Goal: Complete application form: Complete application form

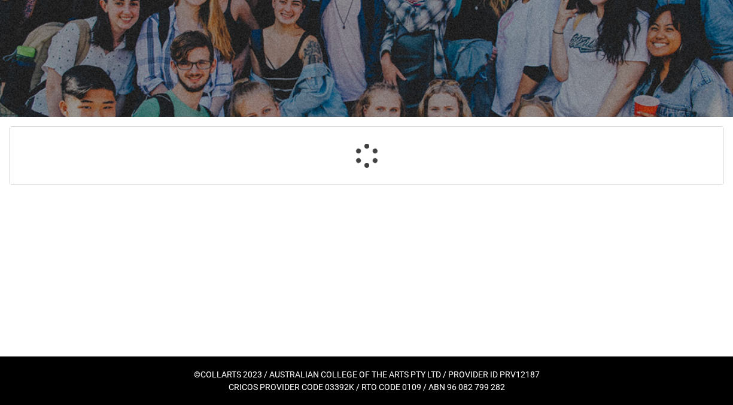
select select "GenderOptions.[DEMOGRAPHIC_DATA]"
select select "MailingCountry_Options.1101"
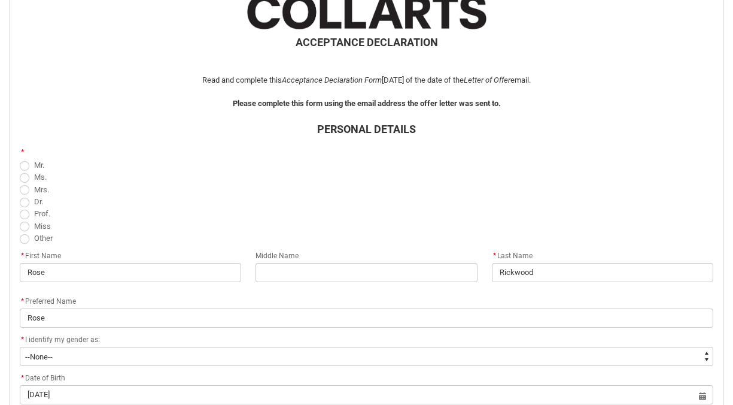
scroll to position [290, 0]
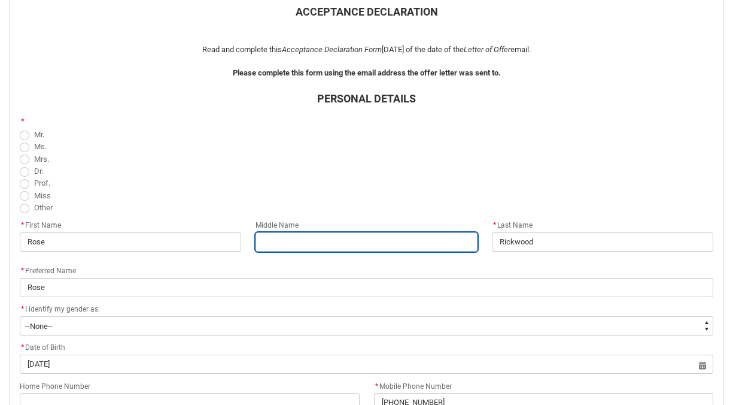
click at [299, 250] on input "REDU_Acceptance_Declaration flow" at bounding box center [366, 241] width 221 height 19
type lightning-primitive-input-simple "J"
type input "J"
type lightning-primitive-input-simple "Jo"
type input "Jo"
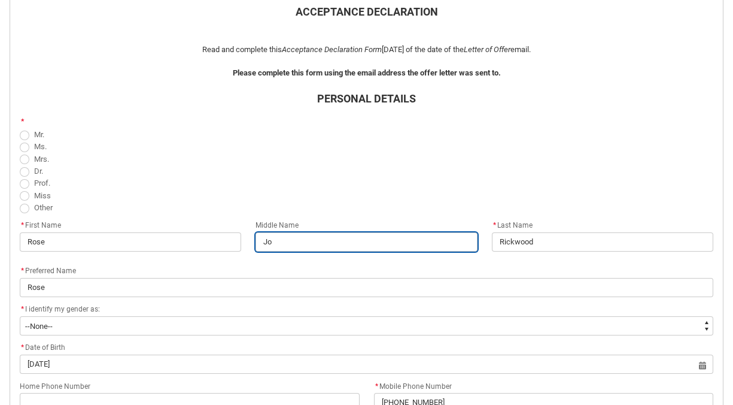
type lightning-primitive-input-simple "[PERSON_NAME]"
type input "[PERSON_NAME]"
type lightning-primitive-input-simple "[PERSON_NAME]"
type input "[PERSON_NAME]"
type lightning-primitive-input-simple "[PERSON_NAME]"
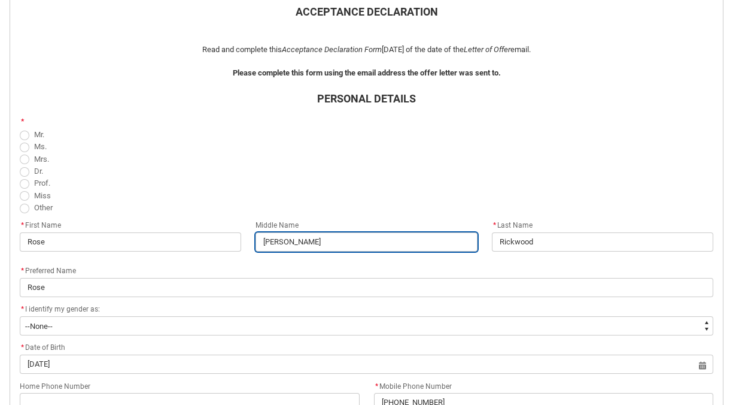
type input "[PERSON_NAME]"
type lightning-primitive-input-simple "[PERSON_NAME]"
type input "[PERSON_NAME]"
type lightning-primitive-input-simple "Josephi"
type input "Josephi"
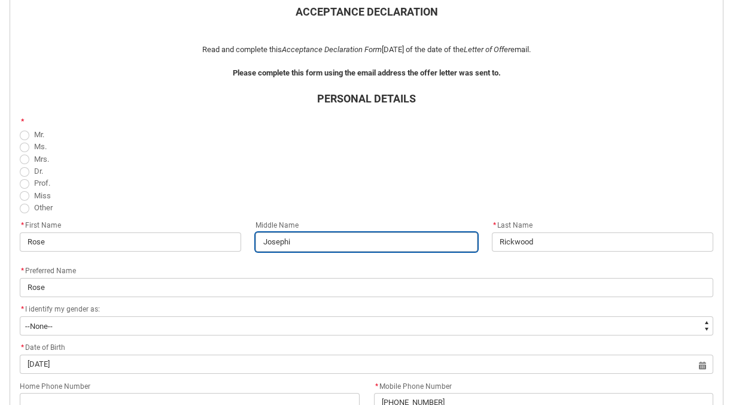
type lightning-primitive-input-simple "[PERSON_NAME]"
type input "[PERSON_NAME]"
type lightning-primitive-input-simple "[PERSON_NAME]"
type input "[PERSON_NAME]"
type lightning-primitive-input-simple "[PERSON_NAME]"
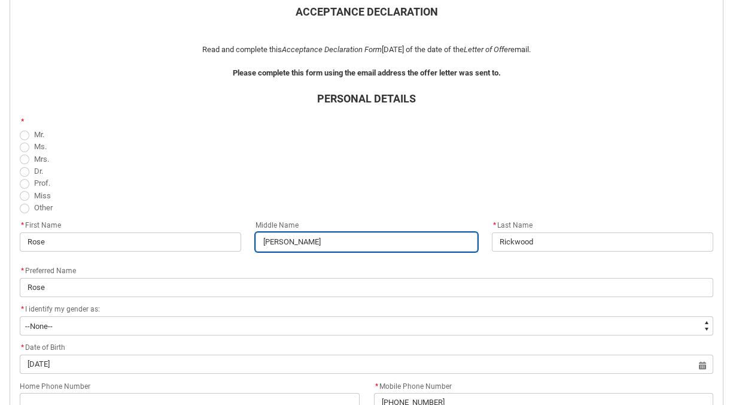
type input "[PERSON_NAME]"
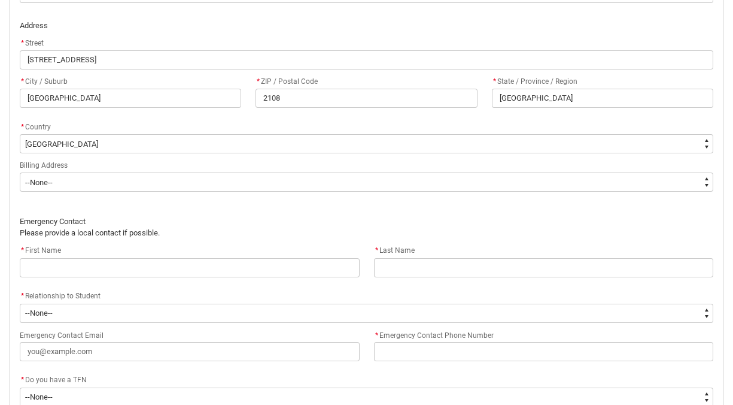
scroll to position [748, 0]
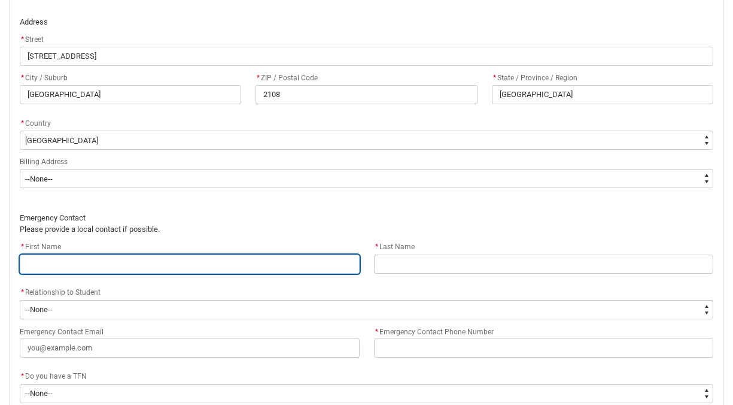
click at [89, 270] on input "REDU_Acceptance_Declaration flow" at bounding box center [190, 263] width 340 height 19
type lightning-primitive-input-simple "K"
type input "K"
type lightning-primitive-input-simple "Ka"
type input "Ka"
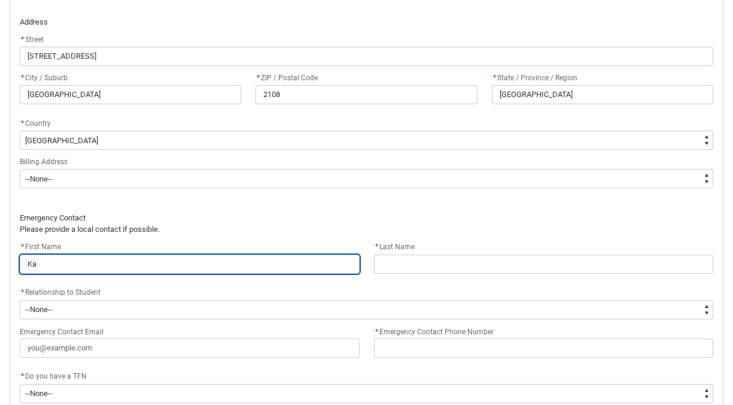
type lightning-primitive-input-simple "Kat"
type input "Kat"
type lightning-primitive-input-simple "Katy"
type input "Katy"
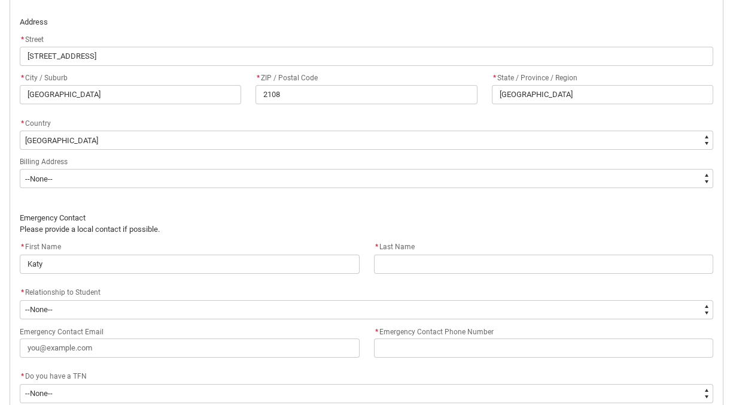
click at [452, 251] on div "* Last Name" at bounding box center [544, 247] width 340 height 14
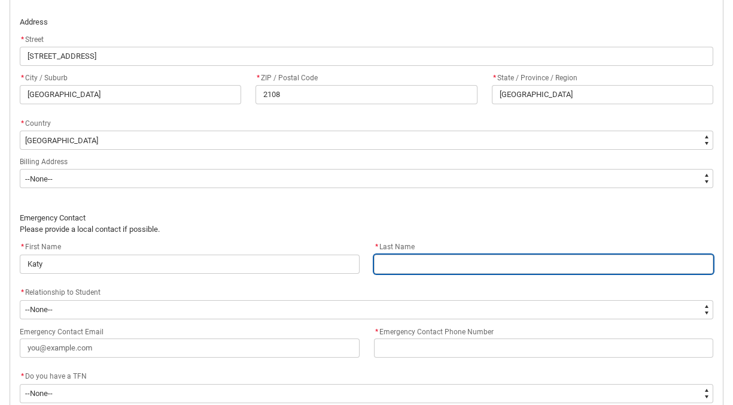
click at [446, 272] on input "REDU_Acceptance_Declaration flow" at bounding box center [544, 263] width 340 height 19
type lightning-primitive-input-simple "Y"
type input "Y"
type lightning-primitive-input-simple "Yo"
type input "Yo"
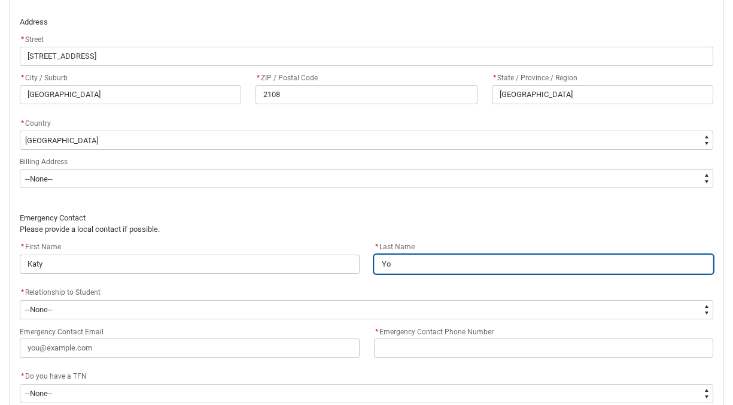
type lightning-primitive-input-simple "You"
type input "You"
type lightning-primitive-input-simple "Youn"
type input "Youn"
type lightning-primitive-input-simple "Young"
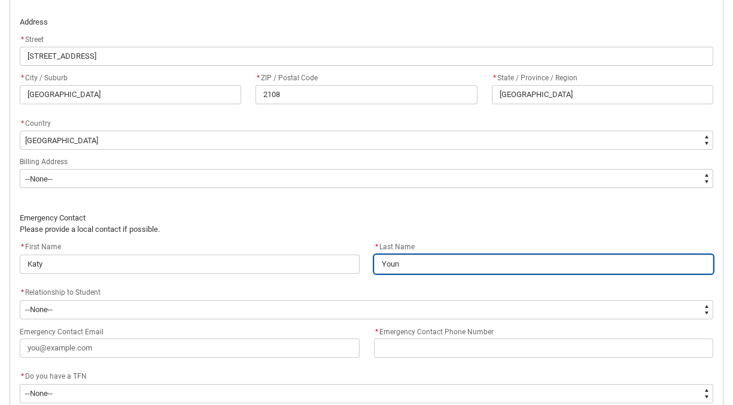
type input "Young"
type lightning-primitive-input-simple "Young"
type input "Young"
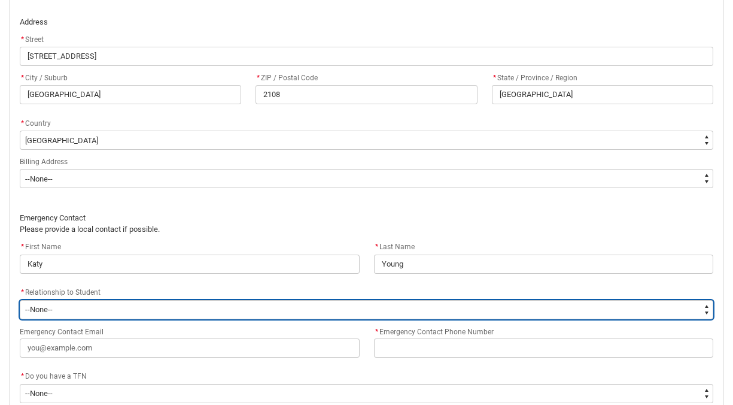
click at [114, 303] on select "--None-- Mother Father Sibling Child Partner Relation Friend" at bounding box center [367, 309] width 694 height 19
type lightning-select "EmergencyContact_RelationshipOptions.Mother"
select select "EmergencyContact_RelationshipOptions.Mother"
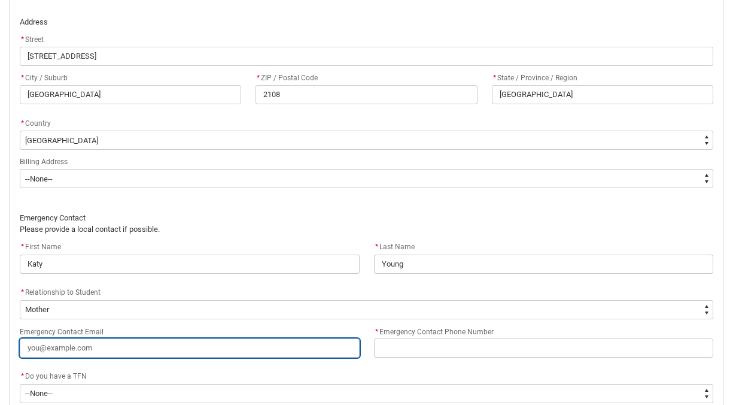
click at [116, 349] on input "Emergency Contact Email" at bounding box center [190, 347] width 340 height 19
click at [168, 350] on input "Emergency Contact Email" at bounding box center [190, 347] width 340 height 19
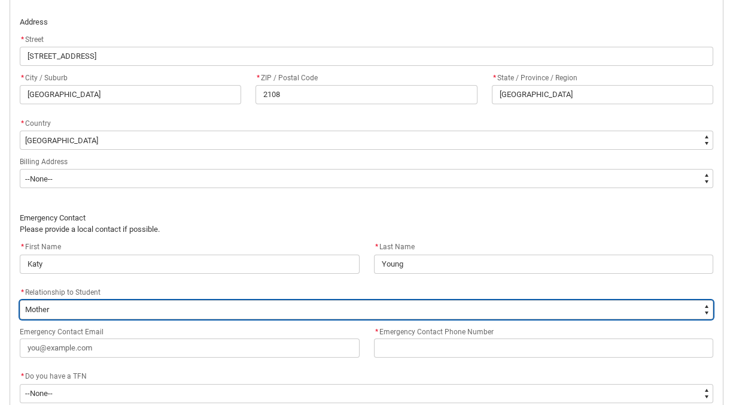
click at [295, 317] on select "--None-- Mother Father Sibling Child Partner Relation Friend" at bounding box center [367, 309] width 694 height 19
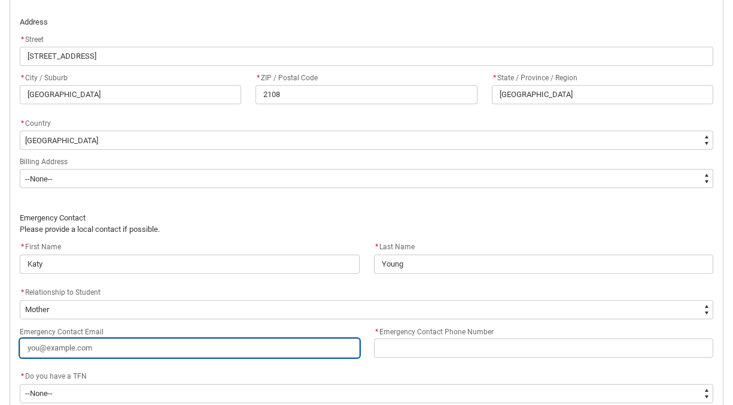
click at [190, 348] on input "Emergency Contact Email" at bounding box center [190, 347] width 340 height 19
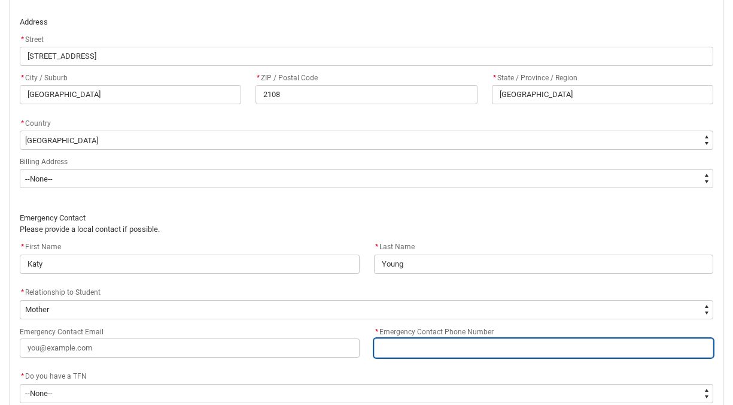
click at [494, 343] on input "* Emergency Contact Phone Number" at bounding box center [544, 347] width 340 height 19
type lightning-primitive-input-simple "0"
type input "0"
type lightning-primitive-input-simple "04"
type input "04"
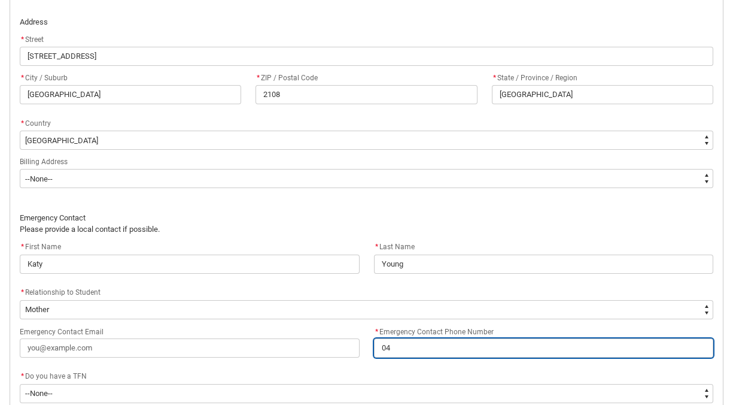
type lightning-primitive-input-simple "040"
type input "040"
type lightning-primitive-input-simple "0409"
type input "0409"
type lightning-primitive-input-simple "04092"
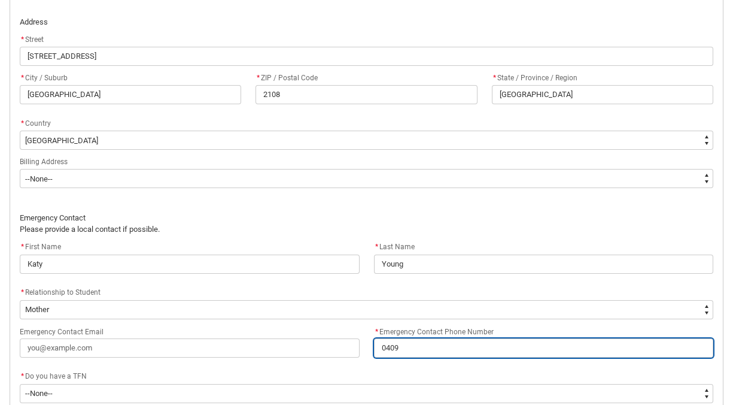
type input "04092"
type lightning-primitive-input-simple "040928"
type input "040928"
type lightning-primitive-input-simple "0409285"
type input "0409285"
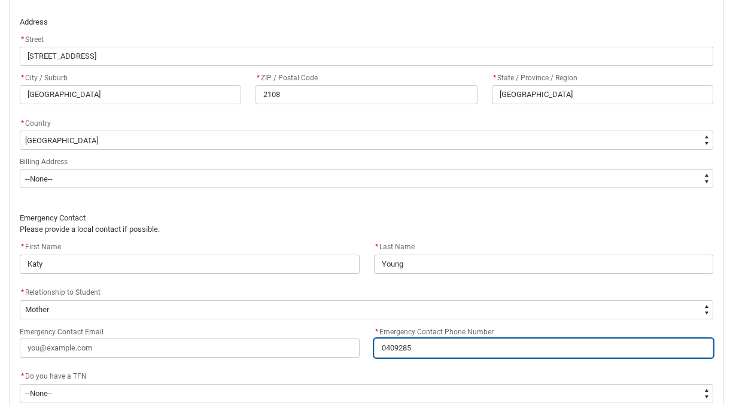
type lightning-primitive-input-simple "04092851"
type input "04092851"
type lightning-primitive-input-simple "040928516"
type input "040928516"
type lightning-primitive-input-simple "0409285169"
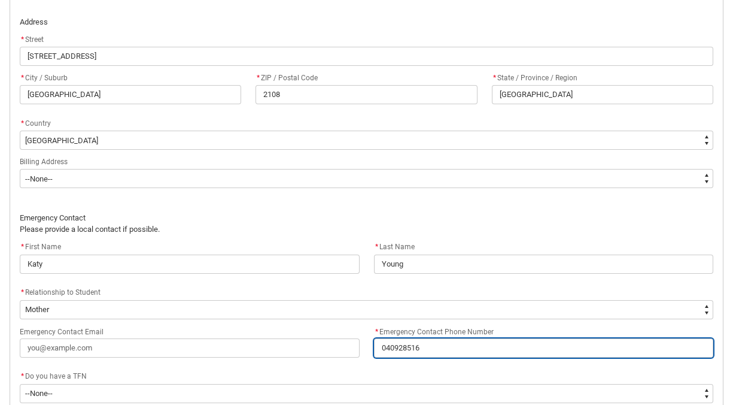
type input "0409285169"
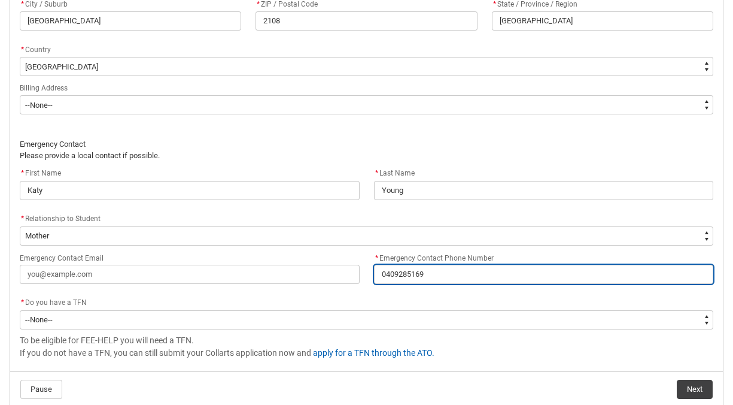
scroll to position [882, 0]
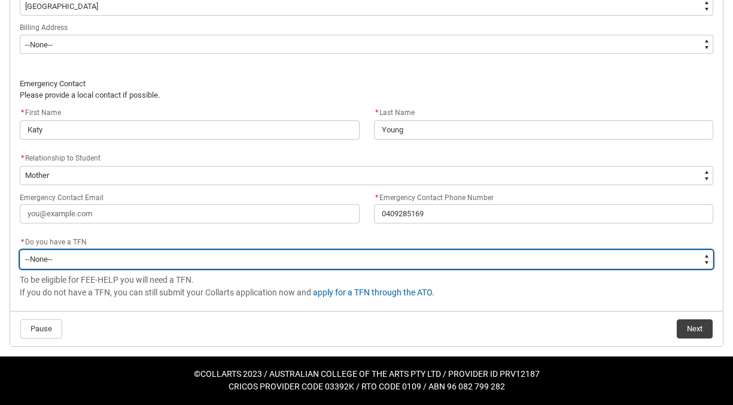
click at [99, 257] on select "--None-- Yes No" at bounding box center [367, 259] width 694 height 19
type lightning-select "Choice_Yes"
select select "Choice_Yes"
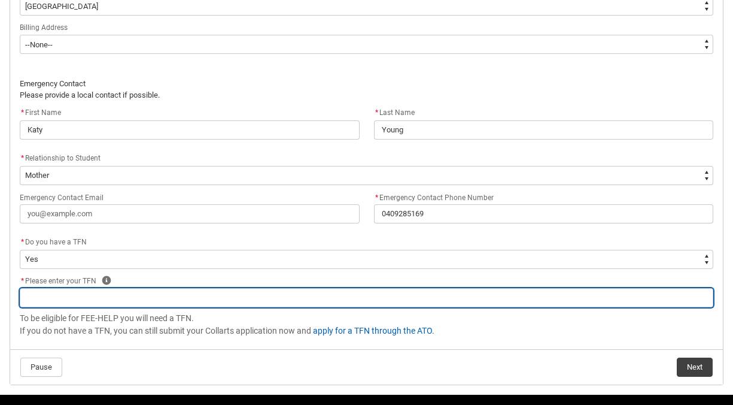
click at [104, 298] on input "REDU_Acceptance_Declaration flow" at bounding box center [367, 297] width 694 height 19
type lightning-primitive-input-simple "6"
type input "6"
type lightning-primitive-input-simple "69"
type input "69"
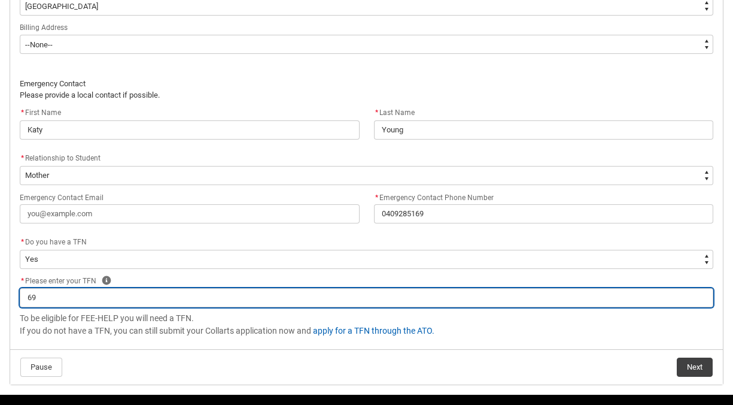
type lightning-primitive-input-simple "696"
type input "696"
type lightning-primitive-input-simple "6967"
type input "6967"
type lightning-primitive-input-simple "696"
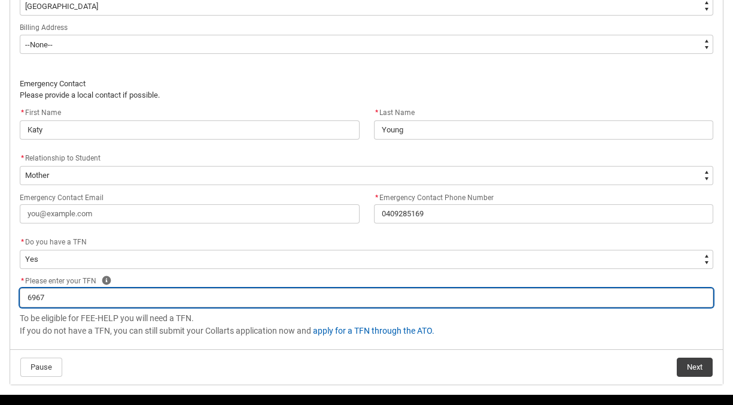
type input "696"
type lightning-primitive-input-simple "6968"
type input "6968"
type lightning-primitive-input-simple "69688"
type input "69688"
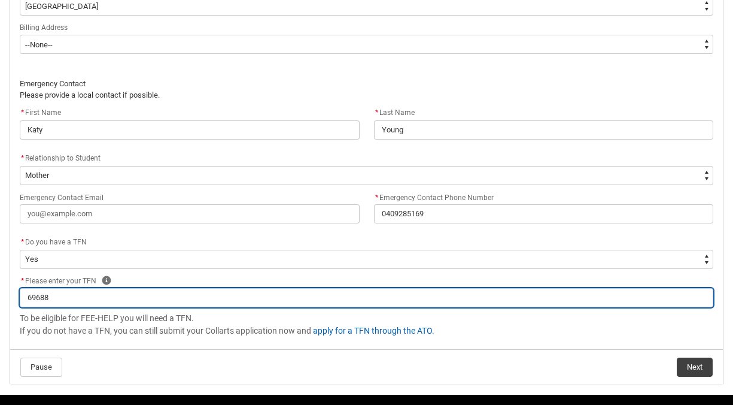
type lightning-primitive-input-simple "696881"
type input "696881"
type lightning-primitive-input-simple "6968814"
type input "6968814"
type lightning-primitive-input-simple "69688142"
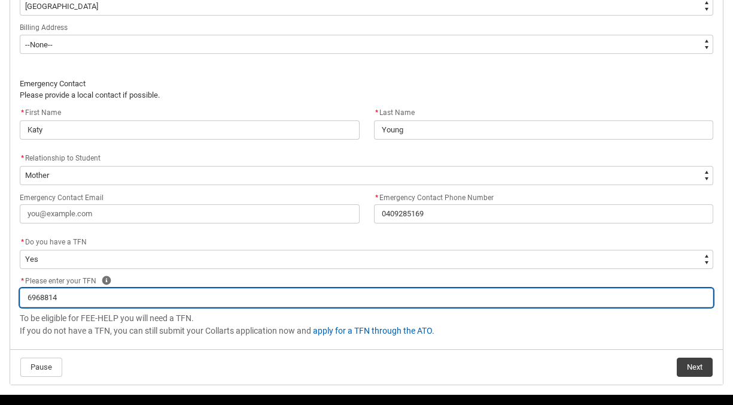
type input "69688142"
type lightning-primitive-input-simple "696881428"
type input "696881428"
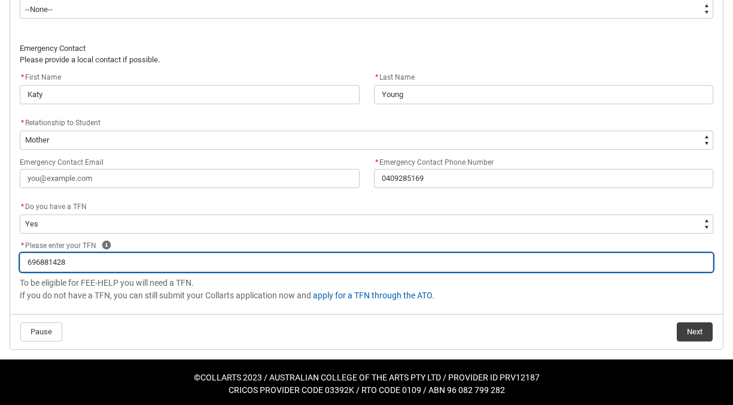
scroll to position [920, 0]
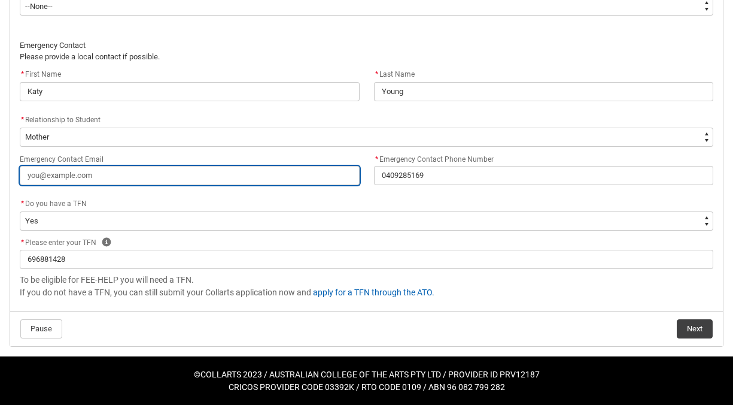
click at [81, 172] on input "Emergency Contact Email" at bounding box center [190, 175] width 340 height 19
type lightning-primitive-input-simple "K"
type input "K"
type lightning-primitive-input-simple "Ka"
type input "Ka"
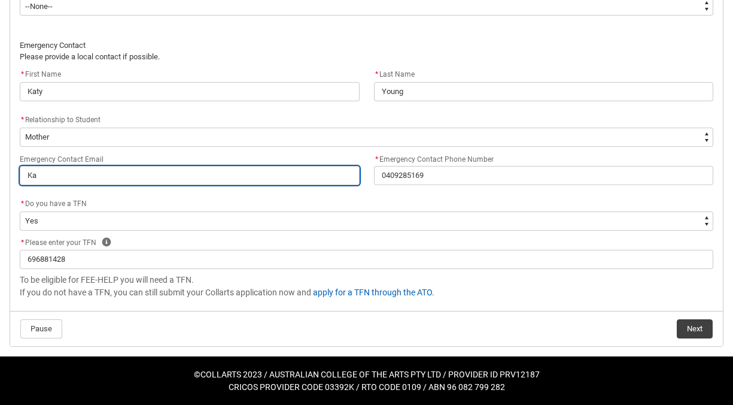
type lightning-primitive-input-simple "Kat"
type input "Kat"
type lightning-primitive-input-simple "Katy"
type input "Katy"
type lightning-primitive-input-simple "Katy@"
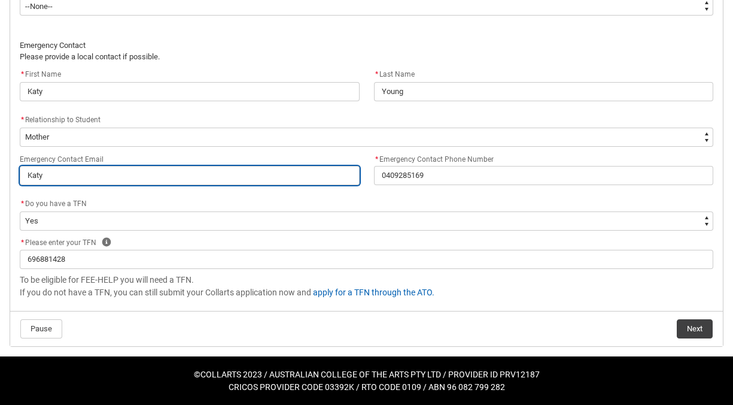
type input "Katy@"
type lightning-primitive-input-simple "Katy@c"
type input "Katy@c"
type lightning-primitive-input-simple "Katy@co"
type input "Katy@co"
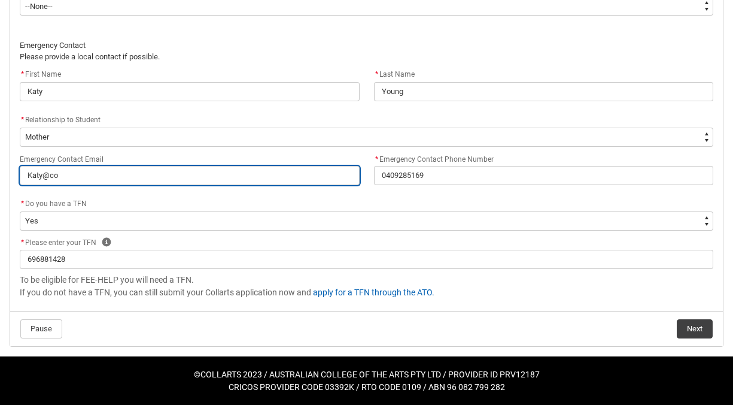
type lightning-primitive-input-simple "Katy@cob"
type input "Katy@cob"
type lightning-primitive-input-simple "Katy@[PERSON_NAME]"
type input "Katy@[PERSON_NAME]"
type lightning-primitive-input-simple "[PERSON_NAME]"
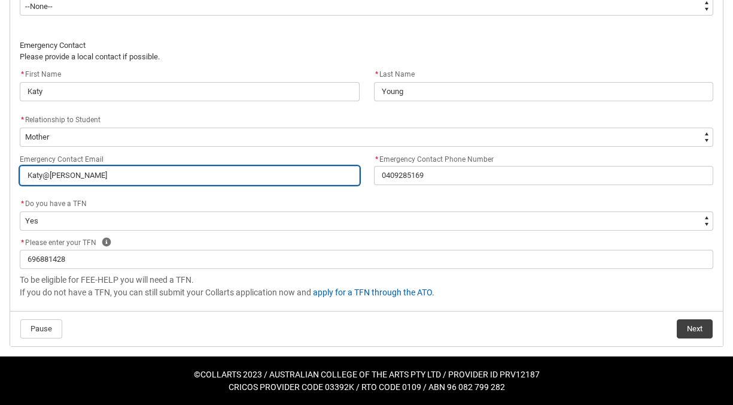
type input "[PERSON_NAME]"
type lightning-primitive-input-simple "[PERSON_NAME]"
type input "[PERSON_NAME]"
type lightning-primitive-input-simple "[PERSON_NAME]"
type input "[PERSON_NAME]"
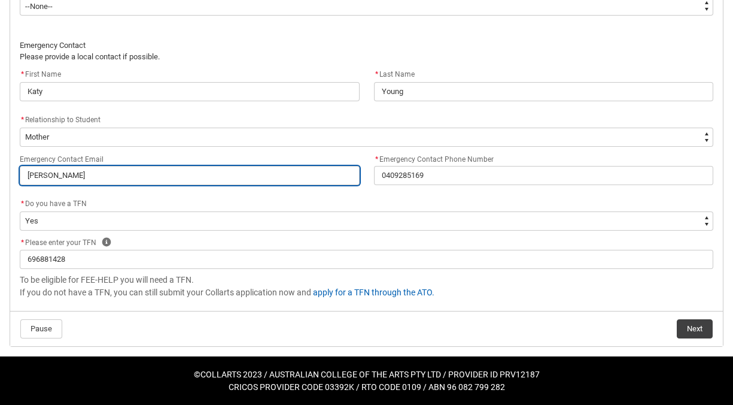
type lightning-primitive-input-simple "[PERSON_NAME]"
type input "[PERSON_NAME]"
type lightning-primitive-input-simple "[PERSON_NAME]"
type input "[PERSON_NAME]"
type lightning-primitive-input-simple "[PERSON_NAME]"
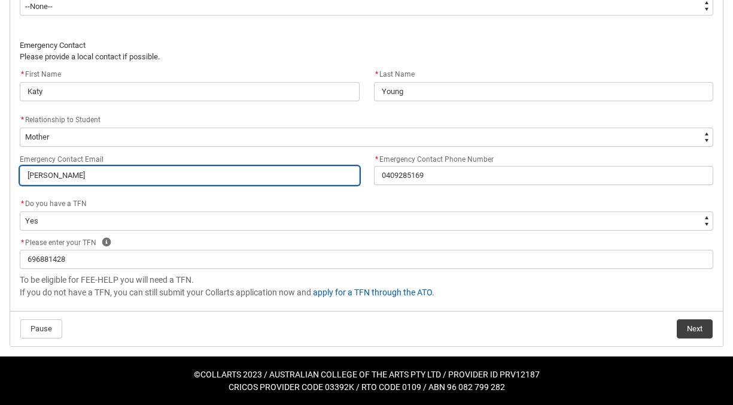
type input "[PERSON_NAME]"
type lightning-primitive-input-simple "[PERSON_NAME]"
type input "[PERSON_NAME]"
type lightning-primitive-input-simple "[PERSON_NAME]"
type input "[PERSON_NAME]"
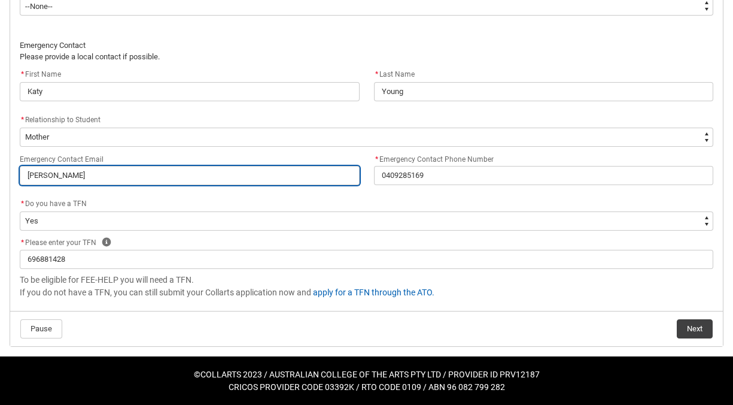
type lightning-primitive-input-simple "[PERSON_NAME]."
type input "[PERSON_NAME]."
type lightning-primitive-input-simple "[PERSON_NAME]"
type input "[PERSON_NAME]"
type lightning-primitive-input-simple "[PERSON_NAME][EMAIL_ADDRESS][DOMAIN_NAME]"
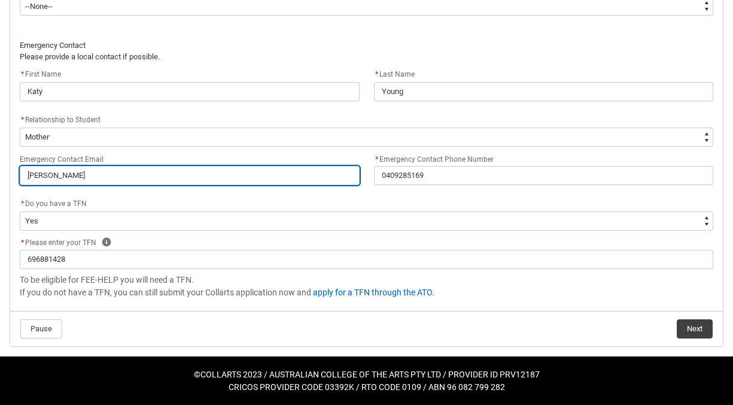
type input "[PERSON_NAME][EMAIL_ADDRESS][DOMAIN_NAME]"
type lightning-primitive-input-simple "[PERSON_NAME][EMAIL_ADDRESS][DOMAIN_NAME]"
type input "[PERSON_NAME][EMAIL_ADDRESS][DOMAIN_NAME]"
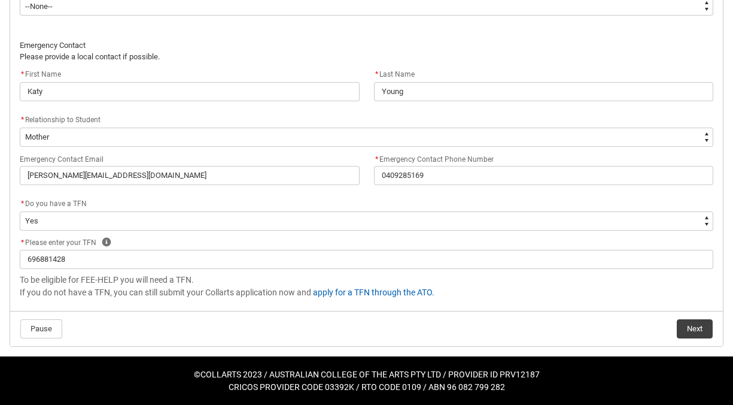
click at [695, 338] on lightning-button "Next" at bounding box center [694, 328] width 37 height 20
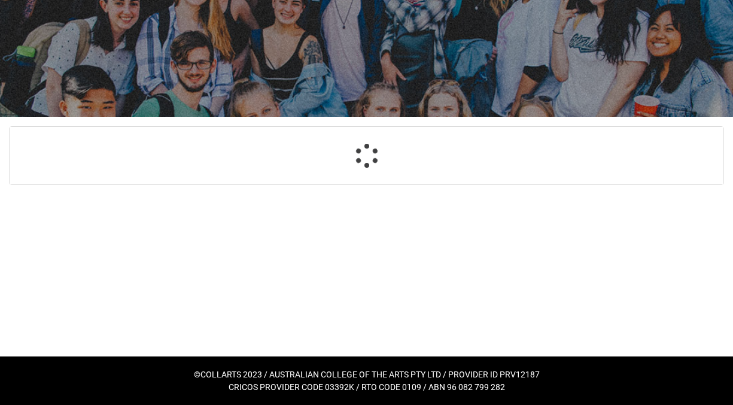
scroll to position [127, 0]
select select "GenderOptions.[DEMOGRAPHIC_DATA]"
select select "MailingCountry_Options.1101"
select select "EmergencyContact_RelationshipOptions.Mother"
select select "Choice_Yes"
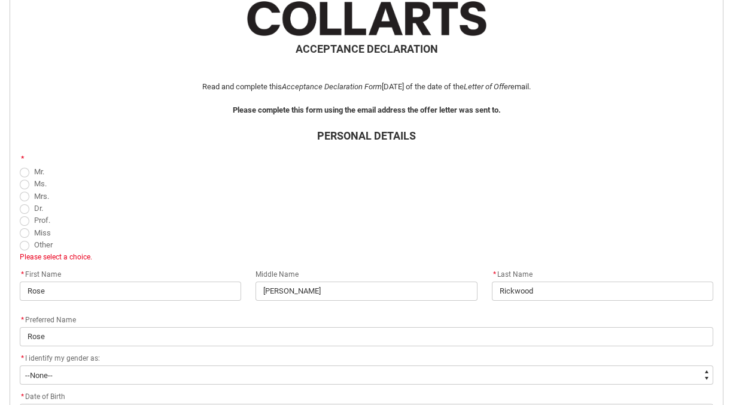
scroll to position [256, 0]
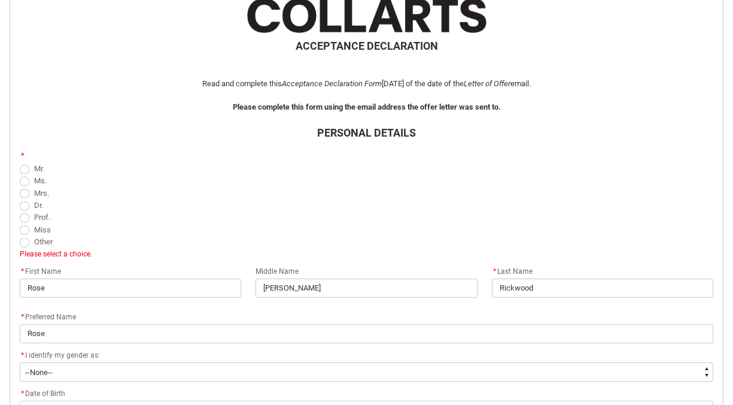
click at [24, 183] on span "REDU_Acceptance_Declaration flow" at bounding box center [25, 182] width 10 height 10
click at [20, 174] on input "Ms." at bounding box center [19, 174] width 1 height 1
radio input "true"
click at [22, 227] on span "REDU_Acceptance_Declaration flow" at bounding box center [25, 230] width 10 height 10
click at [20, 223] on input "Miss" at bounding box center [19, 223] width 1 height 1
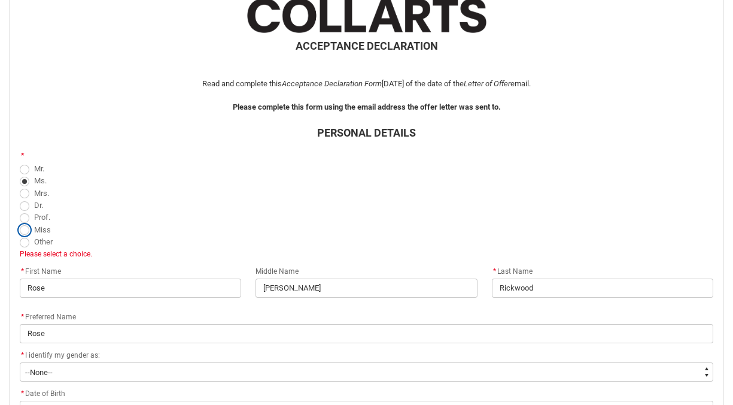
radio input "true"
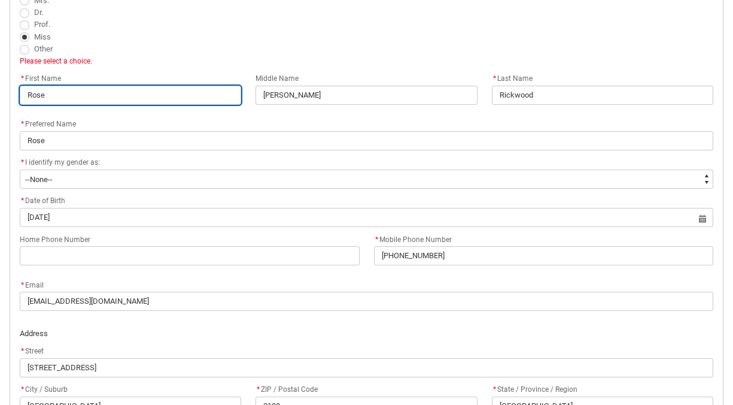
scroll to position [460, 0]
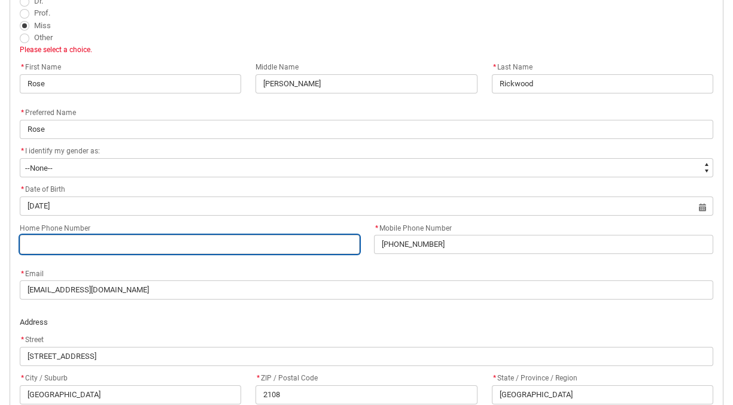
click at [59, 247] on input "Home Phone Number" at bounding box center [190, 244] width 340 height 19
type lightning-primitive-input-simple "0419557531"
type input "0419557531"
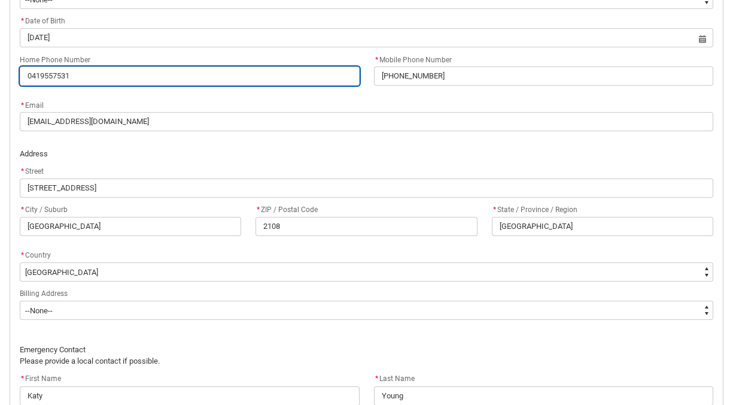
scroll to position [629, 0]
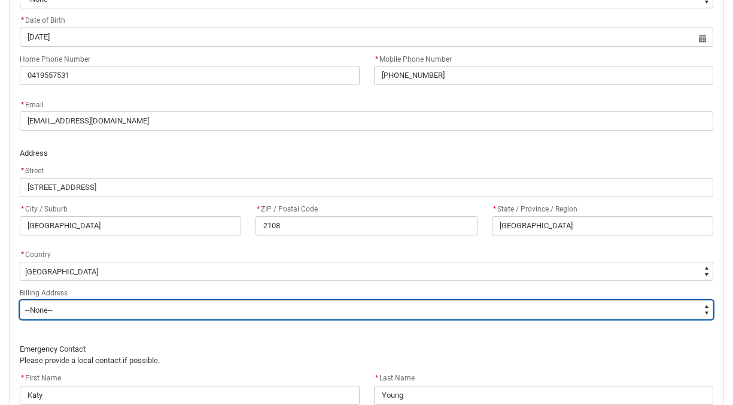
click at [101, 306] on select "--None-- Same as above Different to above - please complete below" at bounding box center [367, 309] width 694 height 19
type lightning-select "BillingAddressOption_Same"
select select "BillingAddressOption_Same"
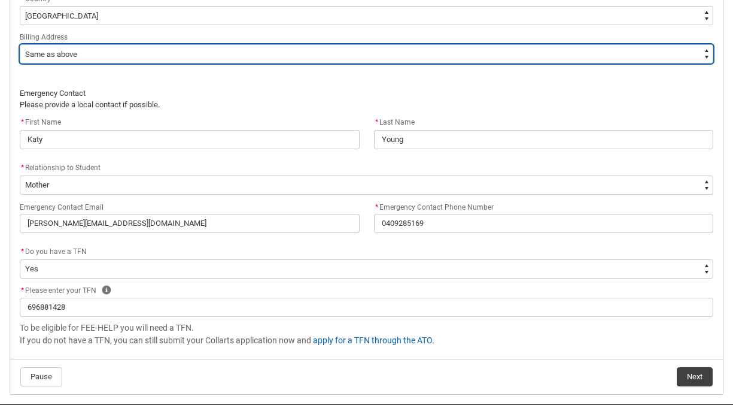
scroll to position [900, 0]
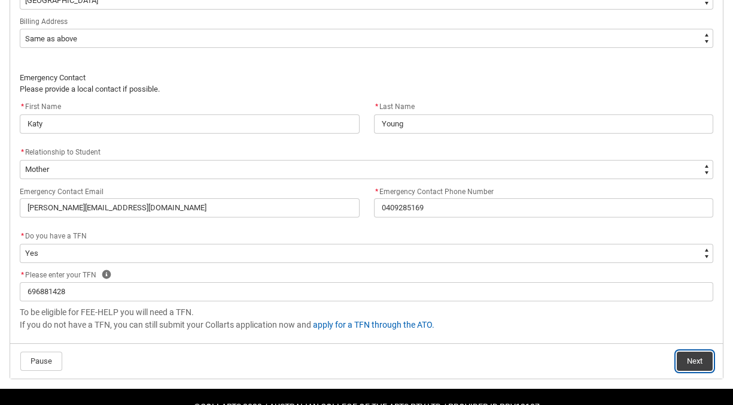
click at [695, 360] on button "Next" at bounding box center [695, 360] width 36 height 19
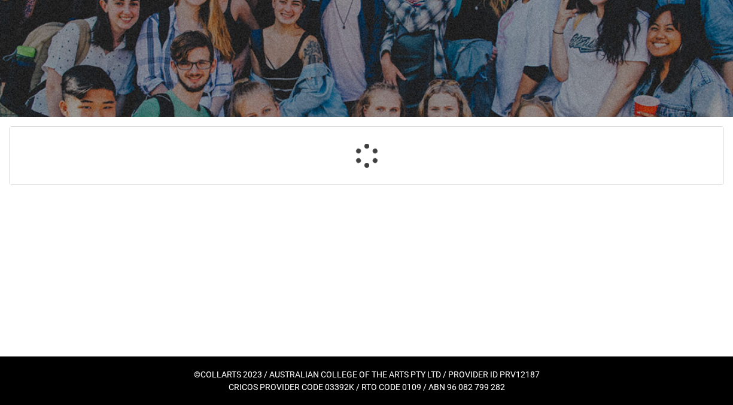
scroll to position [127, 0]
select select "Payment_Type_FEE_HELP"
select select "Study_Mode_FullTime"
select select "StudyMethod_Online"
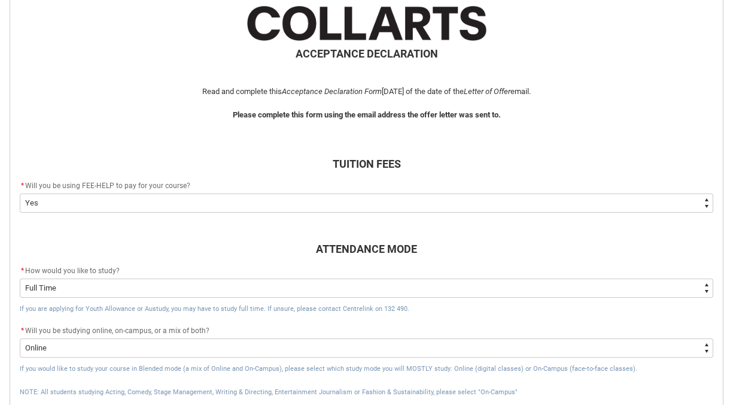
scroll to position [253, 0]
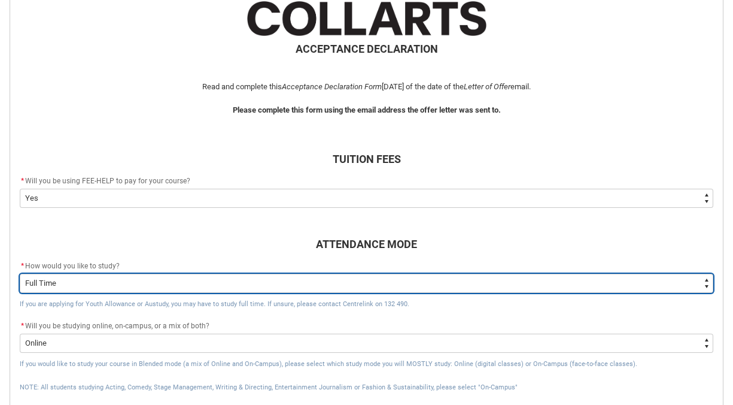
click at [197, 278] on select "--None-- Full Time Part Time" at bounding box center [367, 282] width 694 height 19
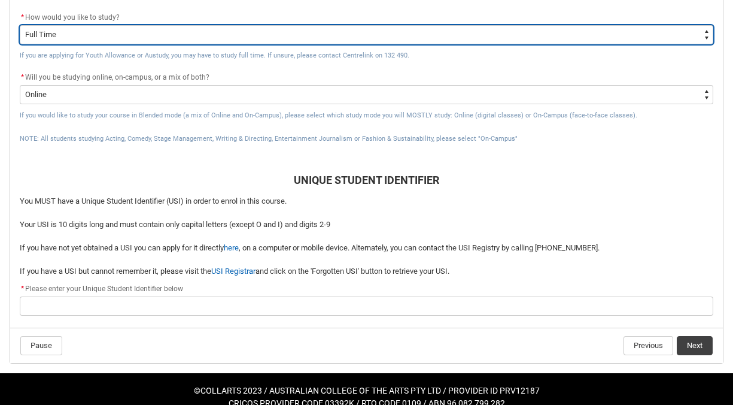
scroll to position [504, 0]
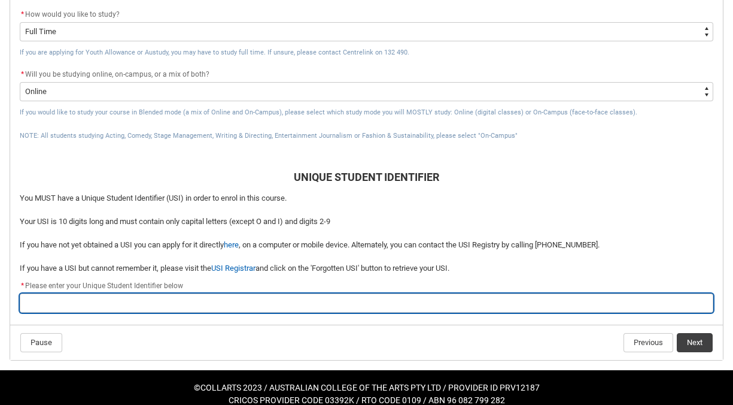
click at [167, 302] on input "REDU_Acceptance_Declaration flow" at bounding box center [367, 302] width 694 height 19
type lightning-primitive-input-simple "5"
type input "5"
type lightning-primitive-input-simple "5M"
type input "5M"
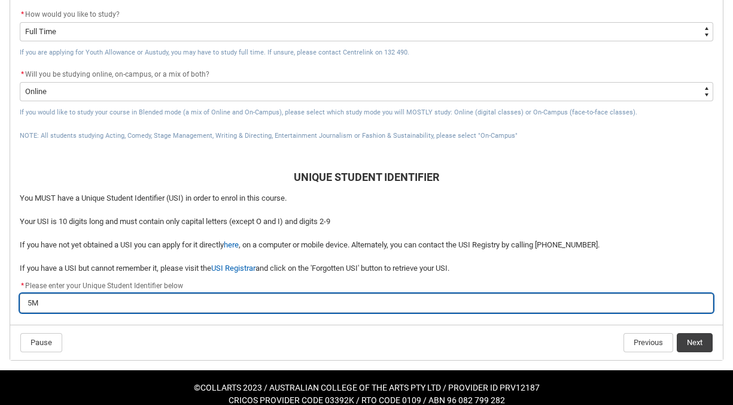
type lightning-primitive-input-simple "5MJ"
type input "5MJ"
type lightning-primitive-input-simple "5MJ2"
type input "5MJ2"
type lightning-primitive-input-simple "5MJ22"
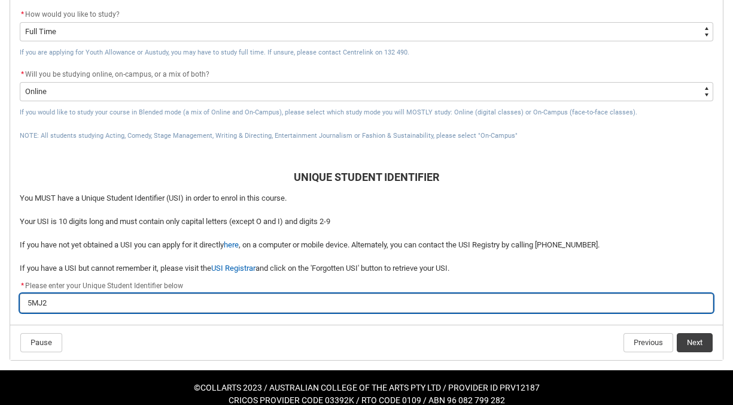
type input "5MJ22"
type lightning-primitive-input-simple "5MJ22N"
type input "5MJ22N"
type lightning-primitive-input-simple "5MJ22NG"
type input "5MJ22NG"
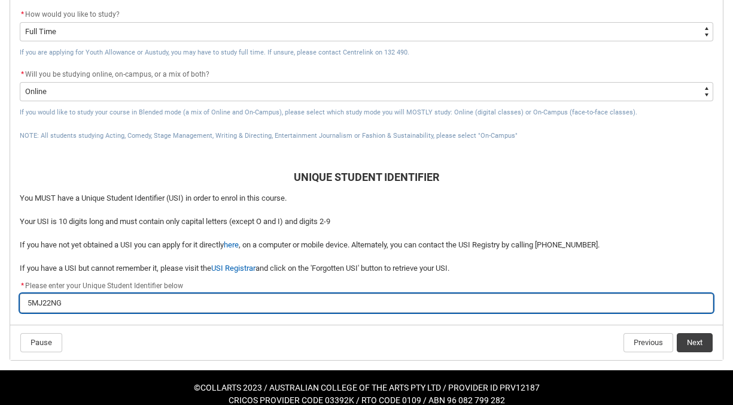
type lightning-primitive-input-simple "5MJ22NGG"
type input "5MJ22NGG"
type lightning-primitive-input-simple "5MJ22NGG9"
type input "5MJ22NGG9"
type lightning-primitive-input-simple "5MJ22NGG9U"
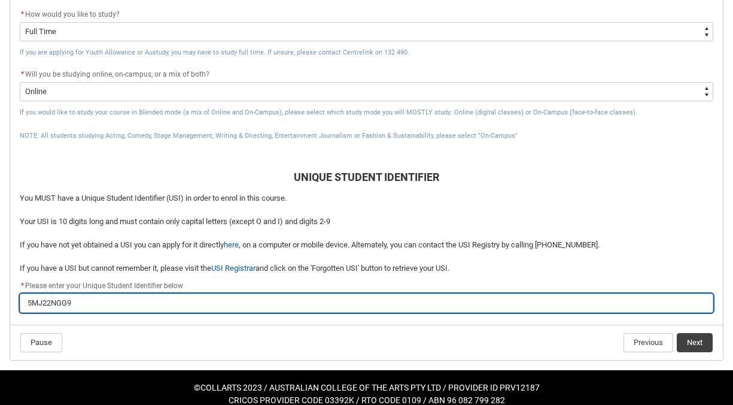
type input "5MJ22NGG9U"
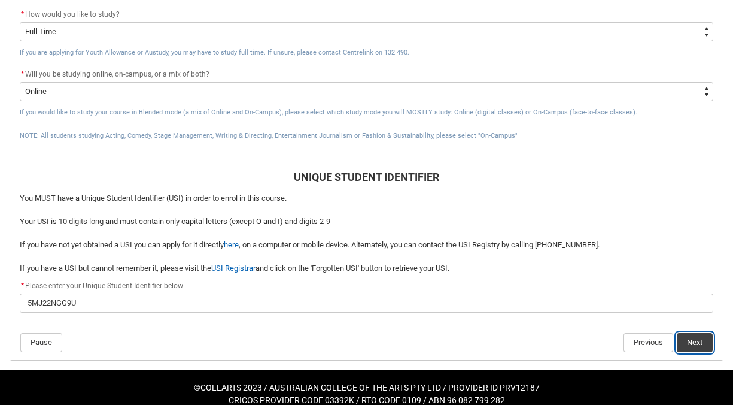
click at [692, 340] on button "Next" at bounding box center [695, 342] width 36 height 19
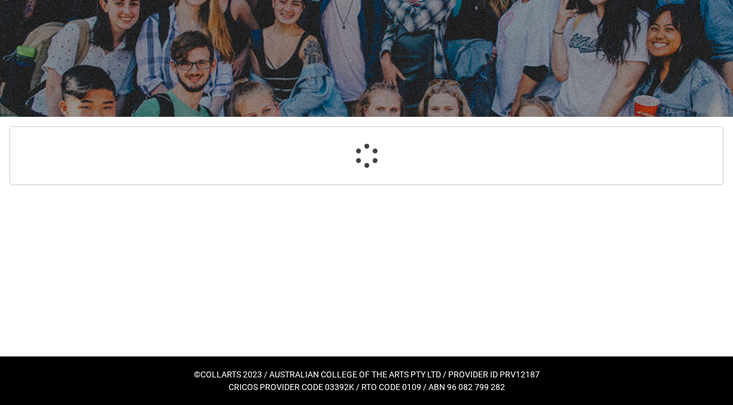
select select "CitizenshipStatus_Options.1"
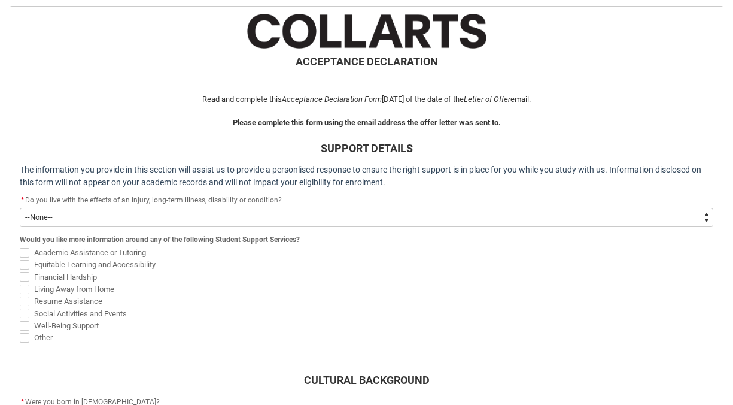
scroll to position [263, 0]
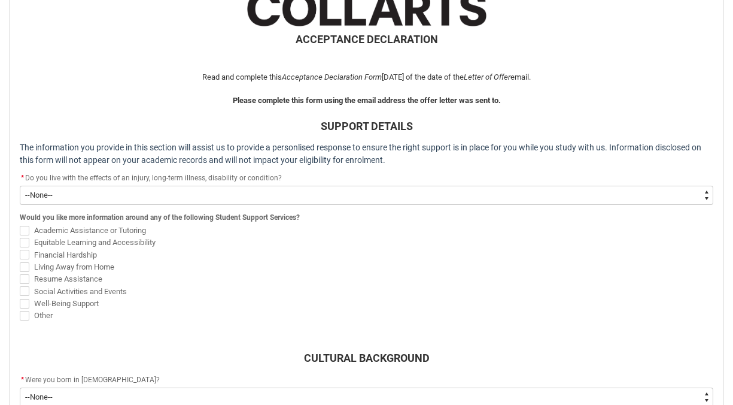
click at [272, 192] on select "--None-- Yes No" at bounding box center [367, 195] width 694 height 19
type lightning-select "Choice_No"
select select "Choice_No"
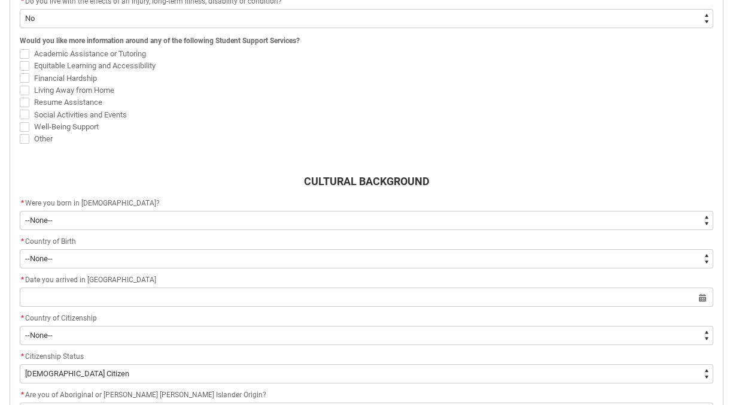
scroll to position [440, 0]
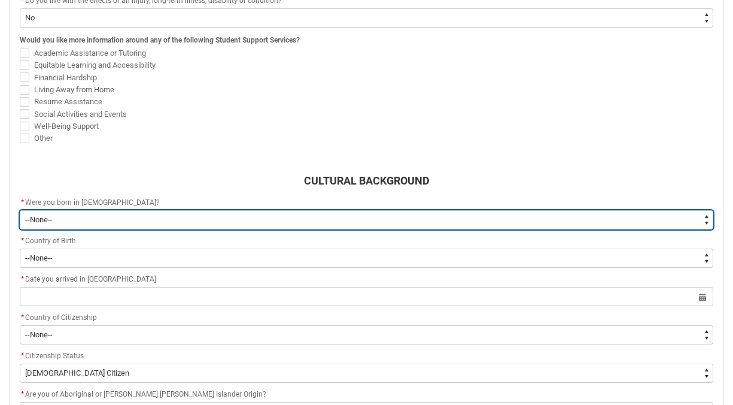
click at [78, 216] on select "--None-- Born in [DEMOGRAPHIC_DATA] Born outside [DEMOGRAPHIC_DATA]" at bounding box center [367, 219] width 694 height 19
type lightning-select "Country_of_Birth_L1.1100"
select select "Country_of_Birth_L1.1100"
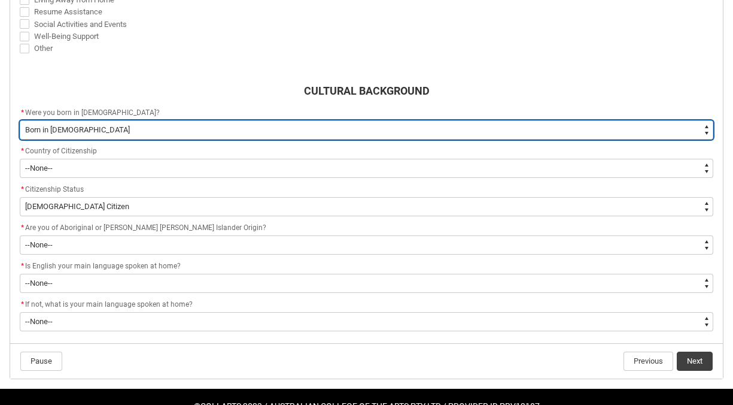
scroll to position [530, 0]
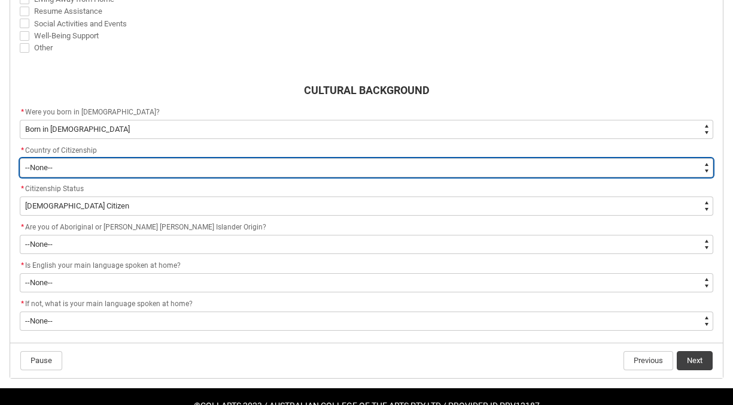
click at [75, 167] on select "--[GEOGRAPHIC_DATA]-- [GEOGRAPHIC_DATA] [GEOGRAPHIC_DATA] [GEOGRAPHIC_DATA] [GE…" at bounding box center [367, 167] width 694 height 19
type lightning-select "Citizenship_Options.[DEMOGRAPHIC_DATA]"
select select "Citizenship_Options.[DEMOGRAPHIC_DATA]"
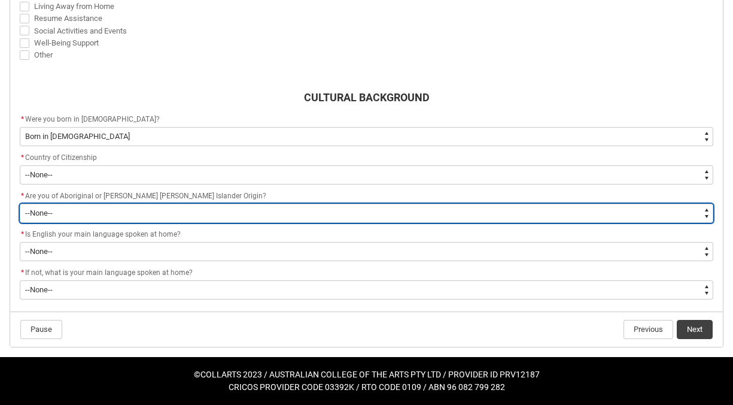
click at [73, 215] on select "--None-- Non indigenous – neither [DEMOGRAPHIC_DATA] nor [PERSON_NAME] [PERSON_…" at bounding box center [367, 212] width 694 height 19
type lightning-select "aboriginalTorresStraitIslander_Options.2"
select select "aboriginalTorresStraitIslander_Options.2"
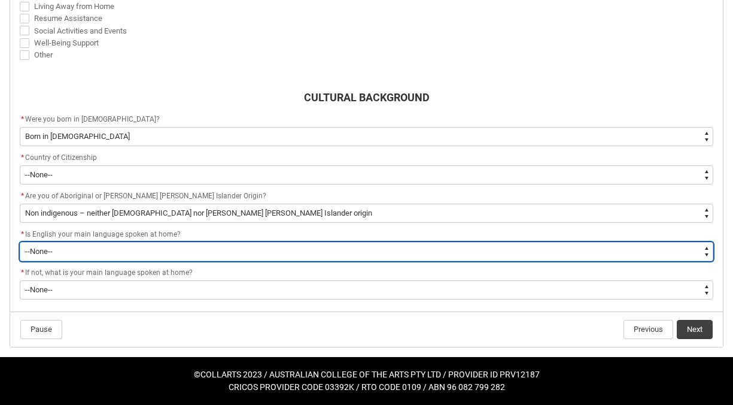
click at [77, 250] on select "--None-- Student/Applicant/Staff speaks only English at permanent home residenc…" at bounding box center [367, 251] width 694 height 19
type lightning-select "ContactLanguageSpokenAtHome.0001"
select select "ContactLanguageSpokenAtHome.0001"
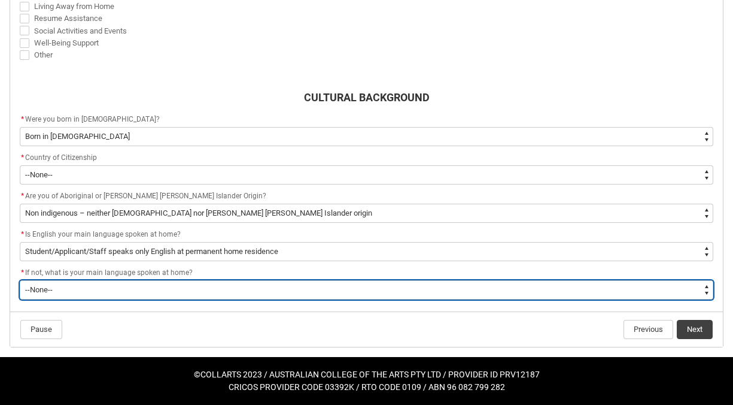
click at [117, 285] on select "--None-- 1101 Gaelic ([GEOGRAPHIC_DATA]) 1102 Irish 1103 Welsh 1199 Celtic, nec…" at bounding box center [367, 289] width 694 height 19
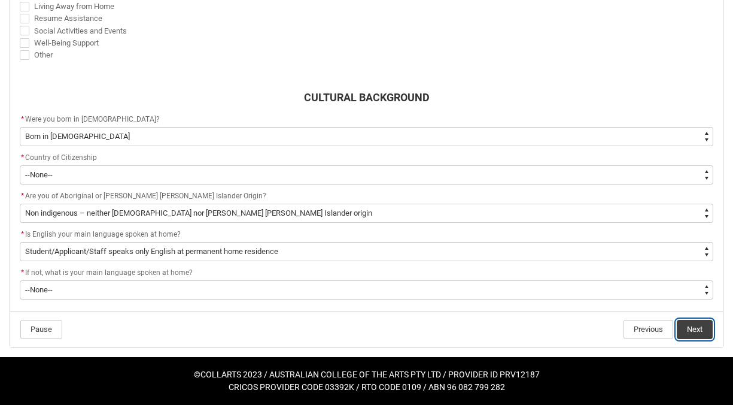
click at [694, 325] on button "Next" at bounding box center [695, 329] width 36 height 19
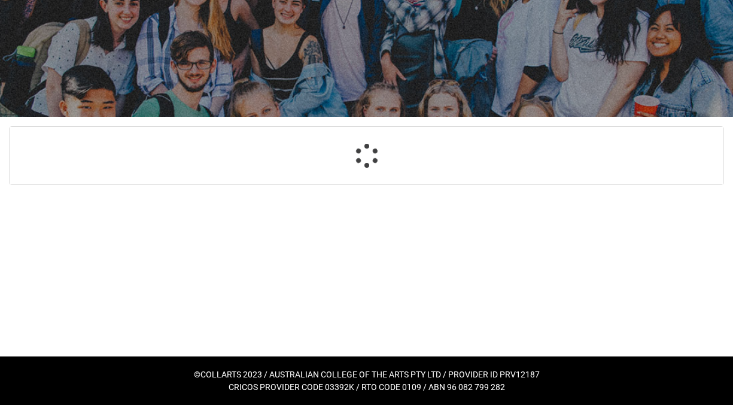
select select "Choice_No"
select select "Country_of_Birth_L1.1100"
select select "Citizenship_Options.[DEMOGRAPHIC_DATA]"
select select "aboriginalTorresStraitIslander_Options.2"
select select "ContactLanguageSpokenAtHome.0001"
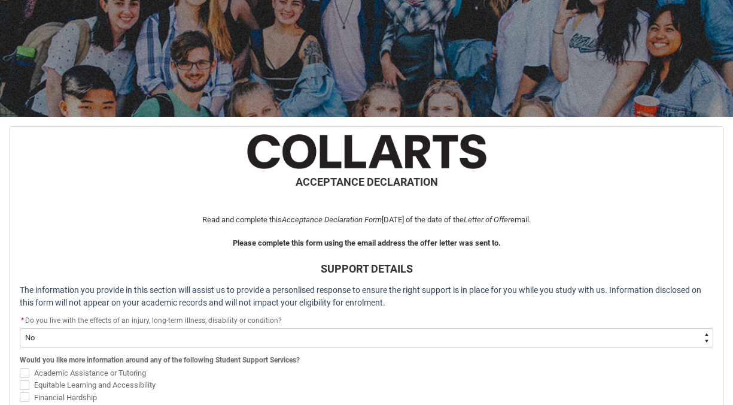
scroll to position [535, 0]
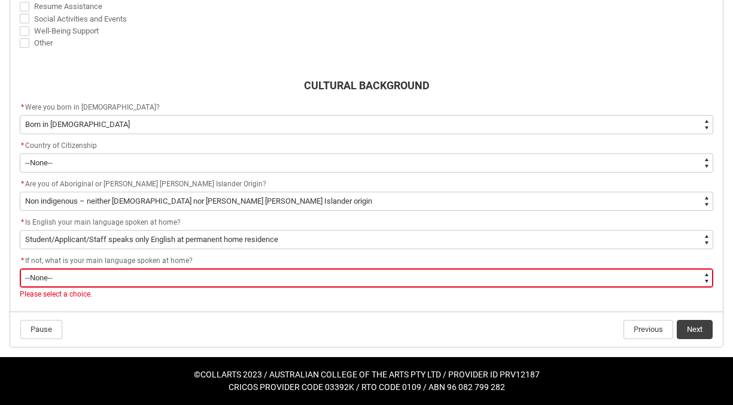
click at [576, 275] on select "--None-- 1101 Gaelic ([GEOGRAPHIC_DATA]) 1102 Irish 1103 Welsh 1199 Celtic, nec…" at bounding box center [367, 277] width 694 height 19
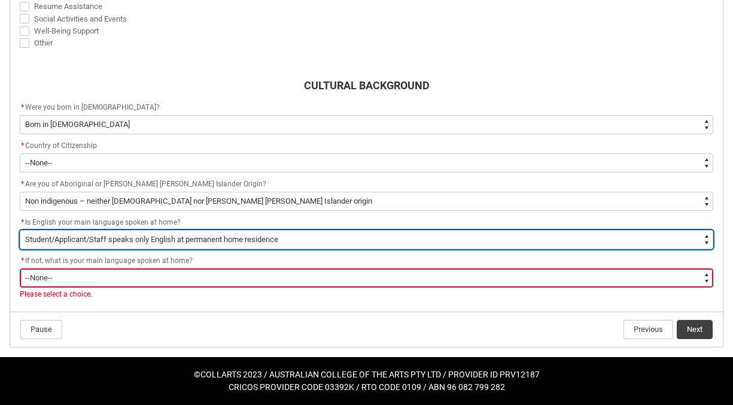
click at [301, 232] on select "--None-- Student/Applicant/Staff speaks only English at permanent home residenc…" at bounding box center [367, 239] width 694 height 19
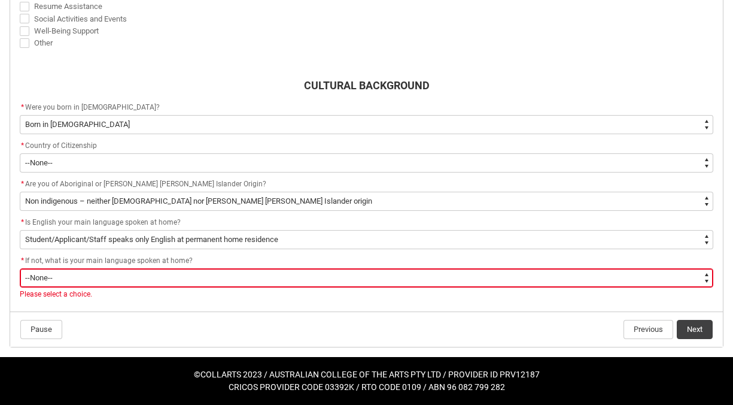
click at [267, 263] on div "* If not, what is your main language spoken at home?" at bounding box center [367, 261] width 694 height 14
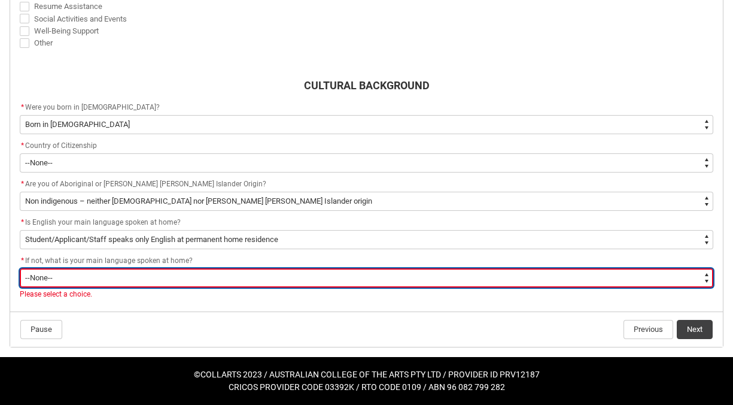
click at [263, 277] on select "--None-- 1101 Gaelic ([GEOGRAPHIC_DATA]) 1102 Irish 1103 Welsh 1199 Celtic, nec…" at bounding box center [367, 277] width 694 height 19
type lightning-select "L3PicklistChoice.1201"
select select "L3PicklistChoice.1201"
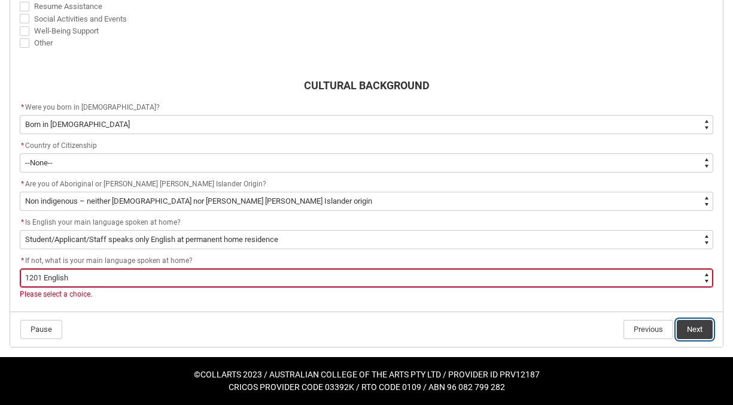
click at [685, 324] on button "Next" at bounding box center [695, 329] width 36 height 19
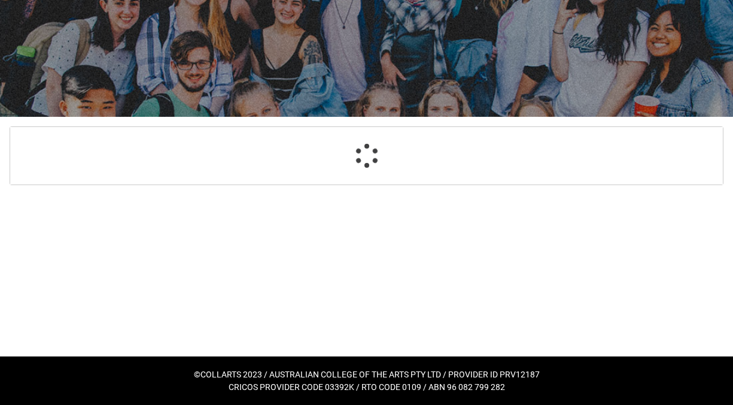
scroll to position [120, 0]
select select "HeardCollarts_Options.Other"
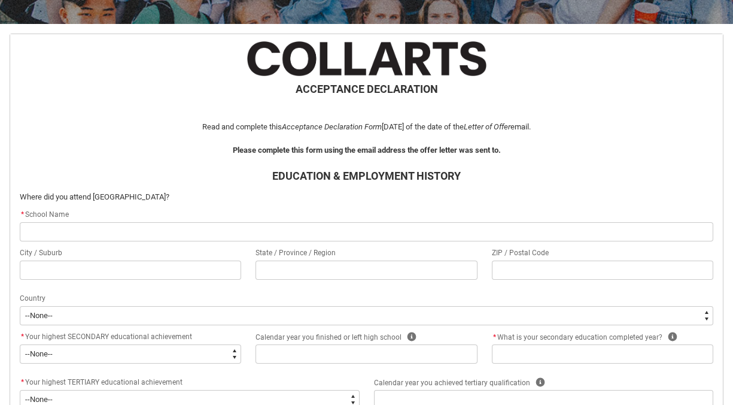
scroll to position [215, 0]
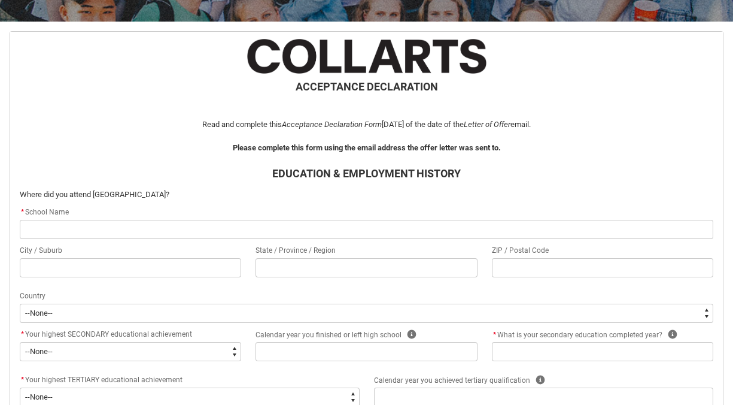
type lightning-primitive-input-simple "f"
type input "f"
type lightning-primitive-input-simple "fr"
type input "fr"
type lightning-primitive-input-simple "fre"
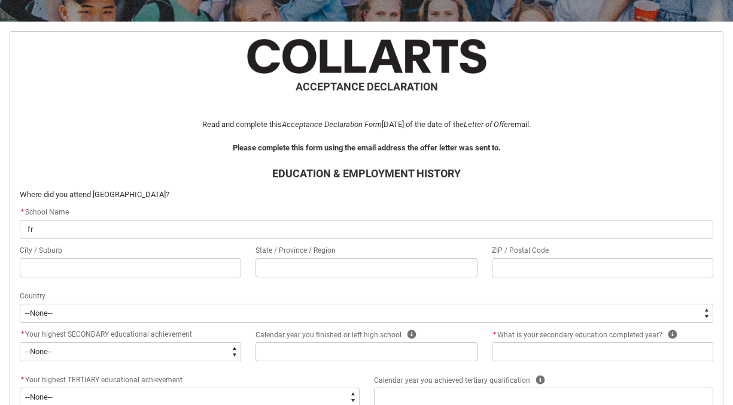
type input "fre"
type lightning-primitive-input-simple "fres"
type input "fres"
type lightning-primitive-input-simple "fresh"
type input "fresh"
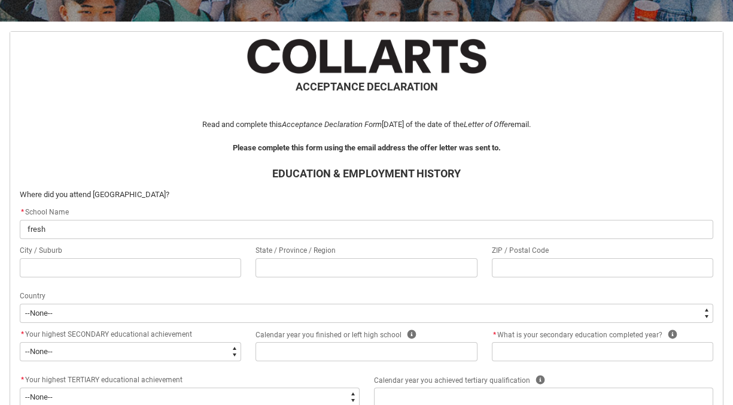
type lightning-primitive-input-simple "freshw"
type input "freshw"
type lightning-primitive-input-simple "freshwa"
type input "freshwa"
type lightning-primitive-input-simple "freshwat"
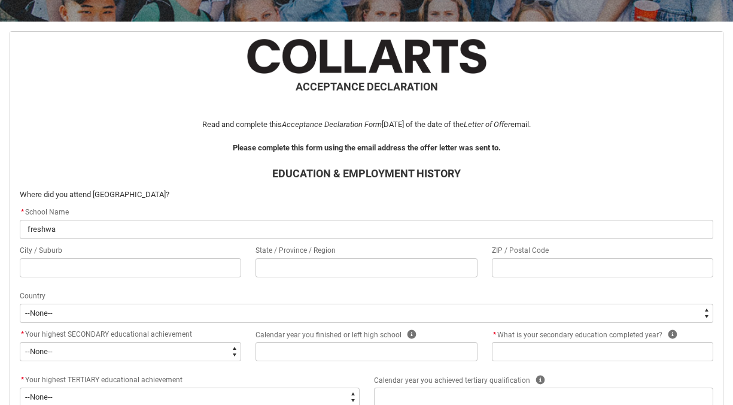
type input "freshwat"
type lightning-primitive-input-simple "freshwate"
type input "freshwate"
click at [31, 226] on input "freshwater Senior Campus" at bounding box center [367, 229] width 694 height 19
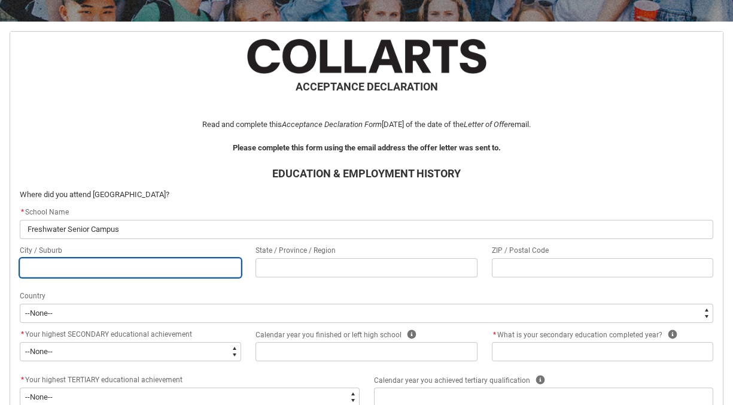
click at [48, 266] on input "REDU_Acceptance_Declaration flow" at bounding box center [130, 267] width 221 height 19
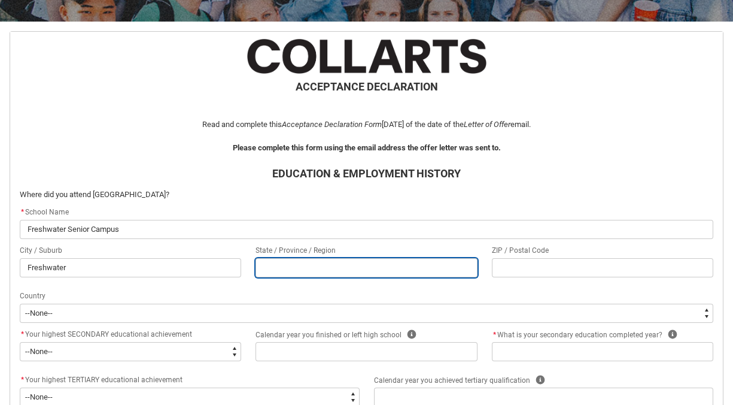
click at [306, 269] on input "REDU_Acceptance_Declaration flow" at bounding box center [366, 267] width 221 height 19
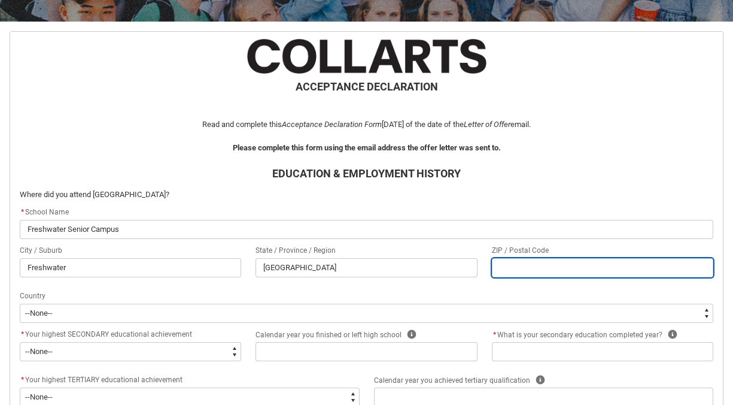
click at [573, 267] on input "REDU_Acceptance_Declaration flow" at bounding box center [602, 267] width 221 height 19
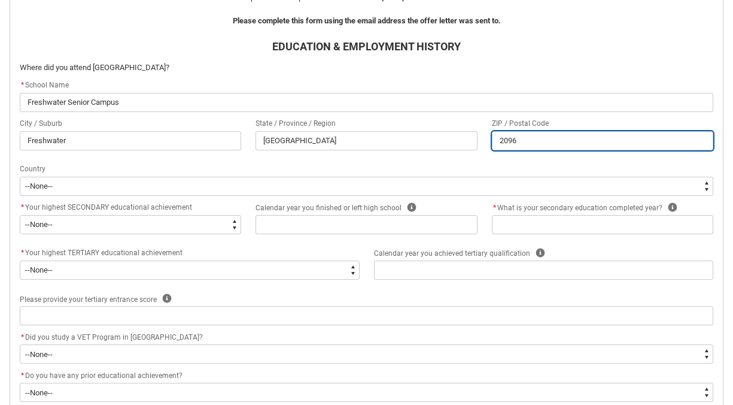
scroll to position [346, 0]
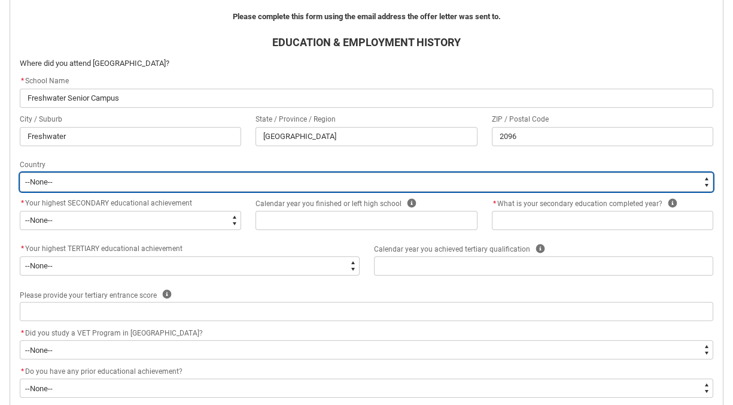
click at [47, 183] on select "--[GEOGRAPHIC_DATA]-- [GEOGRAPHIC_DATA] [GEOGRAPHIC_DATA] [GEOGRAPHIC_DATA] [GE…" at bounding box center [367, 181] width 694 height 19
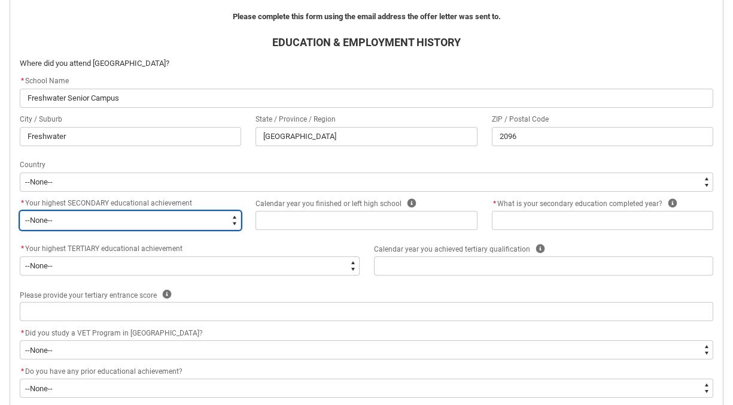
click at [85, 220] on select "--None-- Did not go to school Year 8 or below Year 9 or equivalent Completed Ye…" at bounding box center [130, 220] width 221 height 19
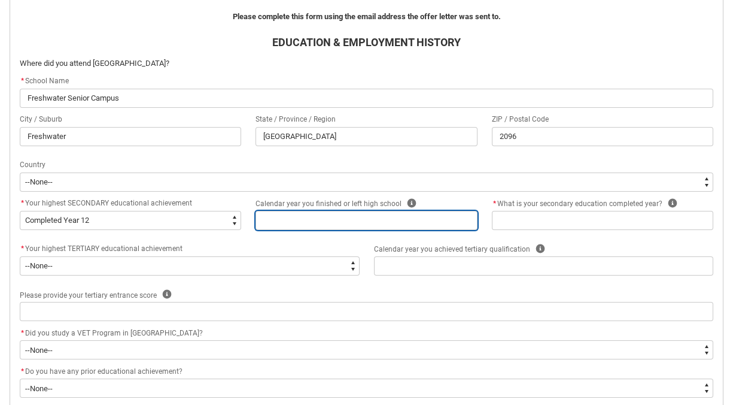
click at [397, 215] on input "REDU_Acceptance_Declaration flow" at bounding box center [366, 220] width 221 height 19
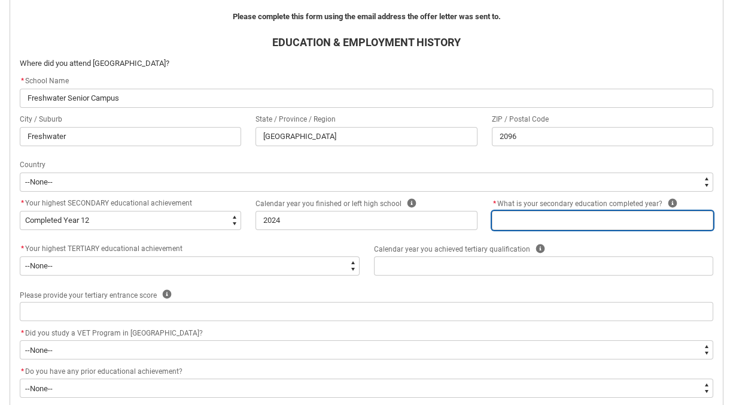
click at [572, 221] on input "REDU_Acceptance_Declaration flow" at bounding box center [602, 220] width 221 height 19
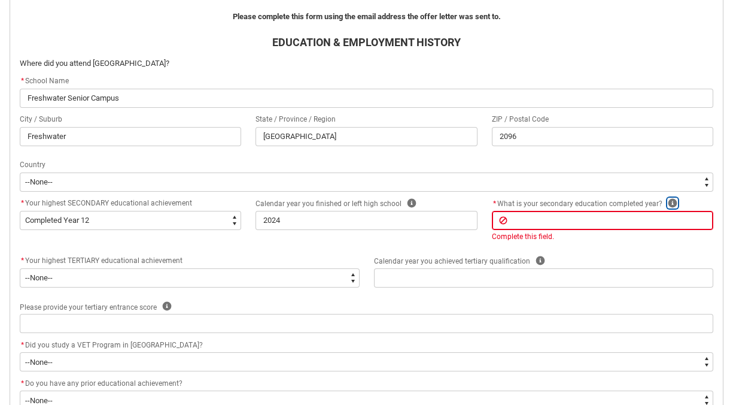
click at [668, 202] on icon "REDU_Acceptance_Declaration flow" at bounding box center [672, 203] width 9 height 9
click at [413, 202] on icon "REDU_Acceptance_Declaration flow" at bounding box center [412, 203] width 10 height 10
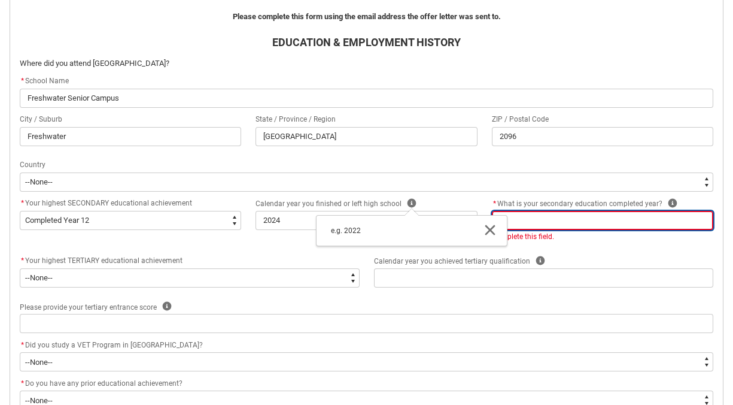
click at [579, 224] on input "REDU_Acceptance_Declaration flow" at bounding box center [602, 220] width 221 height 19
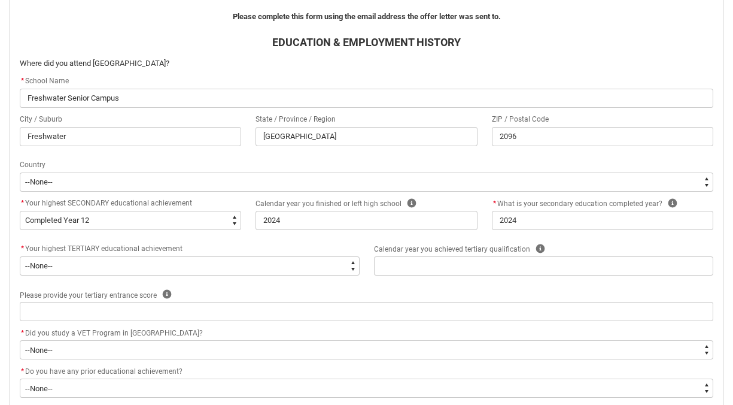
click at [626, 252] on div "ACCEPTANCE DECLARATION Read and complete this Acceptance Declaration Form [DATE…" at bounding box center [367, 289] width 708 height 763
click at [669, 200] on icon "REDU_Acceptance_Declaration flow" at bounding box center [673, 203] width 10 height 10
click at [670, 203] on icon "REDU_Acceptance_Declaration flow" at bounding box center [673, 203] width 10 height 10
click at [665, 235] on icon "REDU_Acceptance_Declaration flow" at bounding box center [669, 230] width 14 height 14
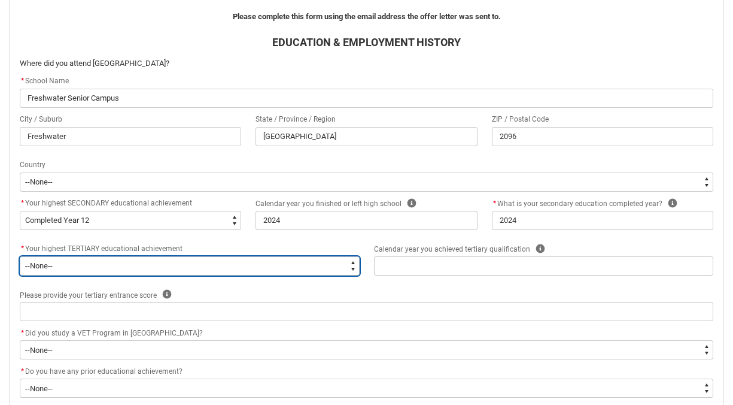
click at [186, 261] on select "--None-- A Complete Final Year of Secondary Education at School A Complete VET …" at bounding box center [190, 265] width 340 height 19
click at [156, 262] on select "--None-- A Complete Final Year of Secondary Education at School A Complete VET …" at bounding box center [190, 265] width 340 height 19
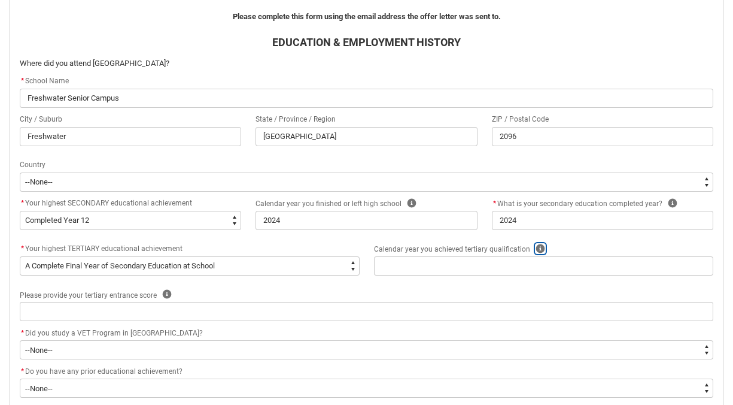
click at [537, 247] on icon "REDU_Acceptance_Declaration flow" at bounding box center [540, 248] width 9 height 9
drag, startPoint x: 70, startPoint y: 248, endPoint x: 120, endPoint y: 248, distance: 49.7
click at [120, 248] on span "Your highest TERTIARY educational achievement" at bounding box center [103, 248] width 157 height 8
click at [38, 247] on span "Your highest TERTIARY educational achievement" at bounding box center [103, 248] width 157 height 8
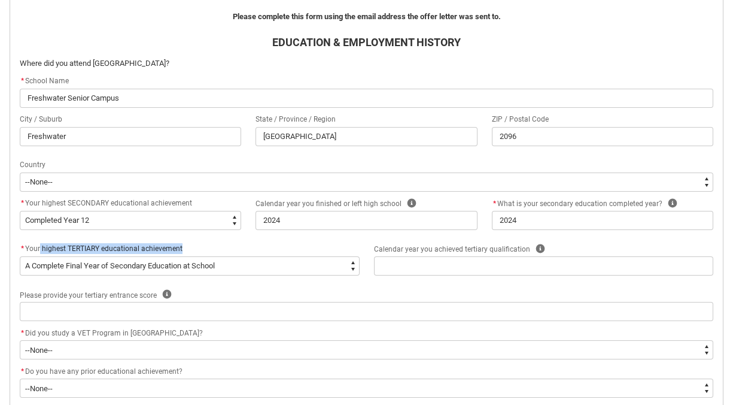
drag, startPoint x: 40, startPoint y: 248, endPoint x: 190, endPoint y: 248, distance: 150.2
click at [190, 248] on div "* Your highest TERTIARY educational achievement" at bounding box center [190, 249] width 340 height 14
copy span "highest TERTIARY educational achievement"
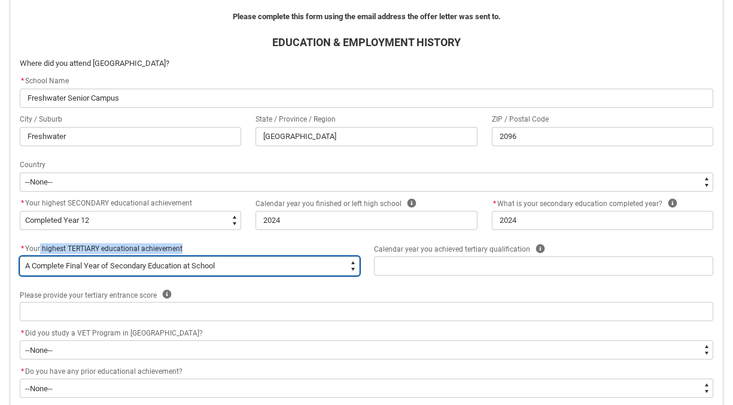
click at [171, 261] on select "--None-- A Complete Final Year of Secondary Education at School A Complete VET …" at bounding box center [190, 265] width 340 height 19
click at [214, 264] on select "--None-- A Complete Final Year of Secondary Education at School A Complete VET …" at bounding box center [190, 265] width 340 height 19
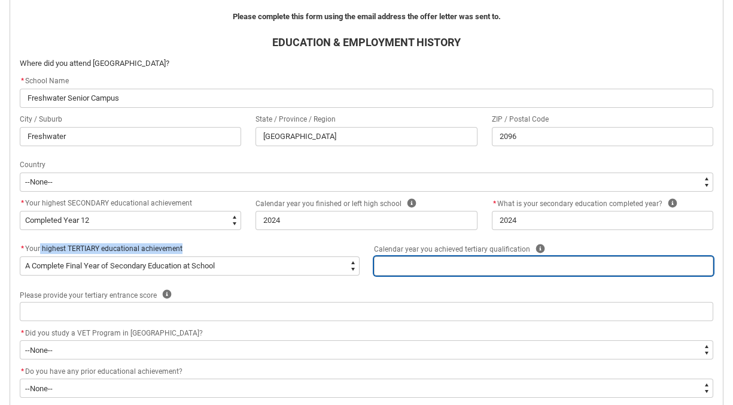
click at [440, 259] on input "REDU_Acceptance_Declaration flow" at bounding box center [544, 265] width 340 height 19
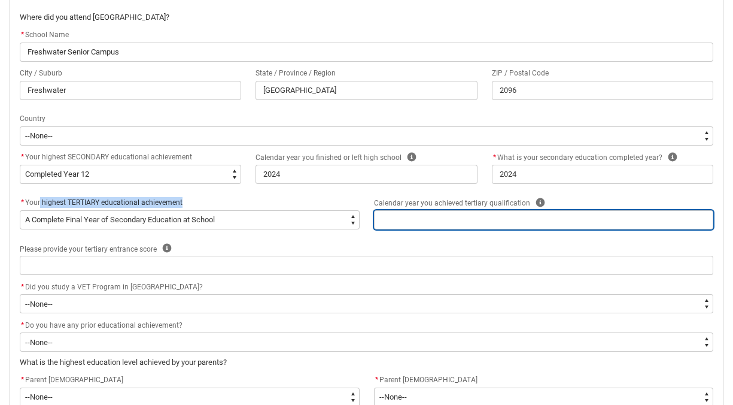
scroll to position [395, 0]
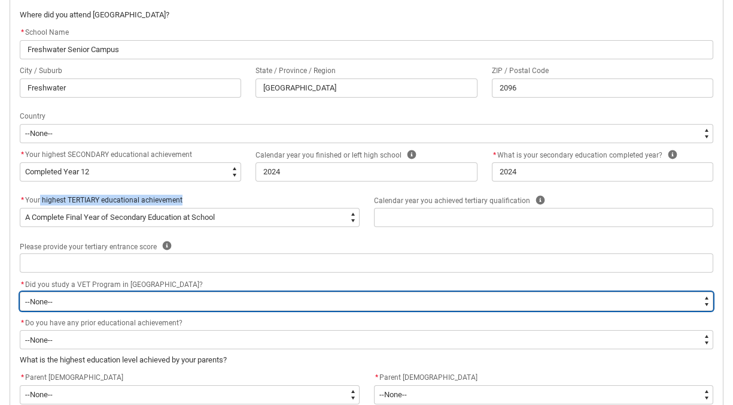
click at [189, 303] on select "--None-- Yes No" at bounding box center [367, 300] width 694 height 19
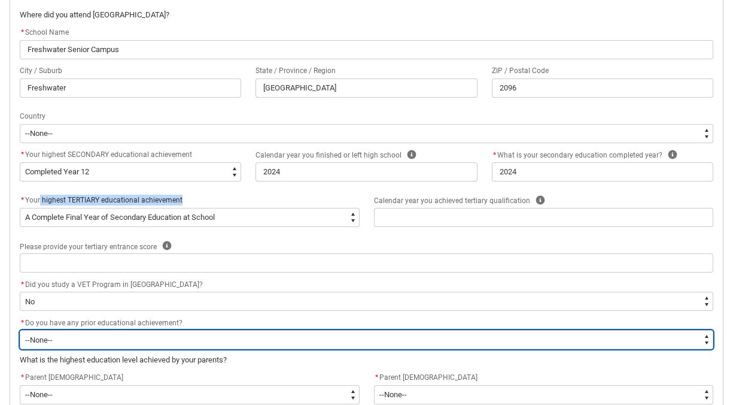
click at [193, 333] on select "--None-- Yes No" at bounding box center [367, 339] width 694 height 19
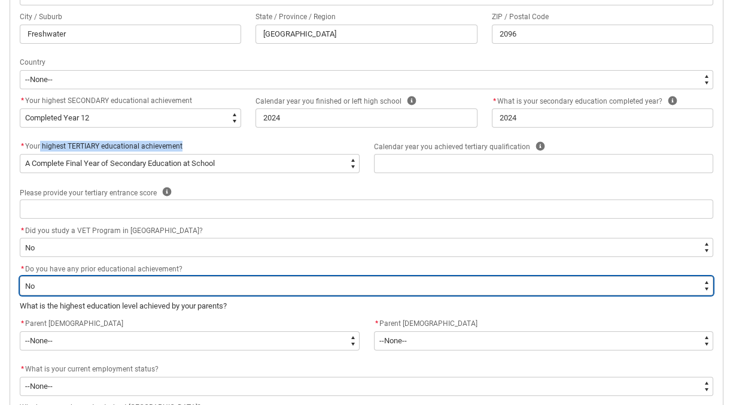
scroll to position [450, 0]
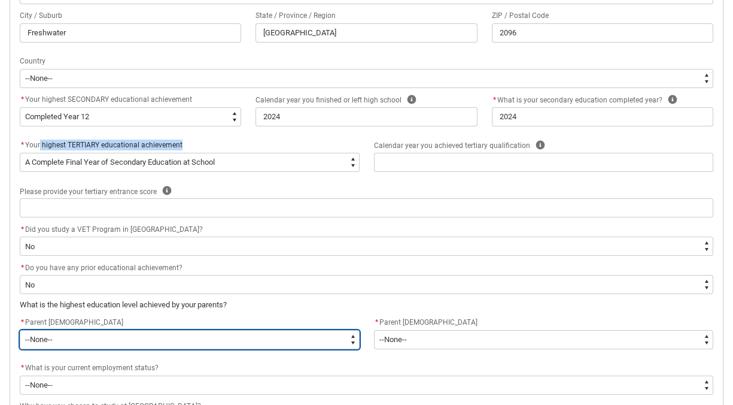
click at [177, 335] on select "--None-- Postgraduate qualification (e.g. Postgraduate Diploma, Master's, PhD) …" at bounding box center [190, 339] width 340 height 19
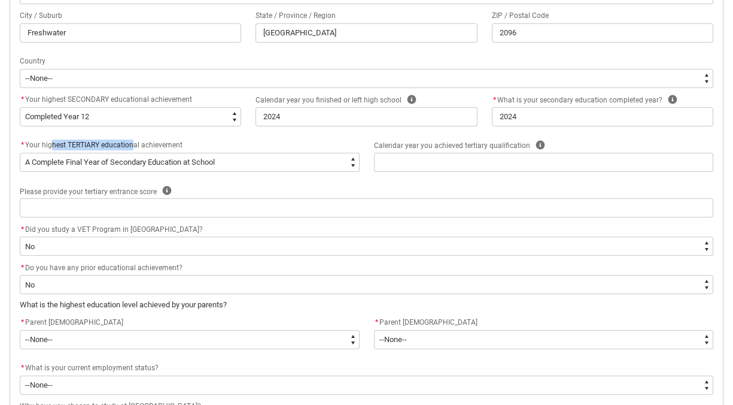
drag, startPoint x: 50, startPoint y: 146, endPoint x: 133, endPoint y: 146, distance: 82.6
click at [133, 146] on span "Your highest TERTIARY educational achievement" at bounding box center [103, 145] width 157 height 8
click at [197, 141] on div "* Your highest TERTIARY educational achievement" at bounding box center [190, 145] width 340 height 14
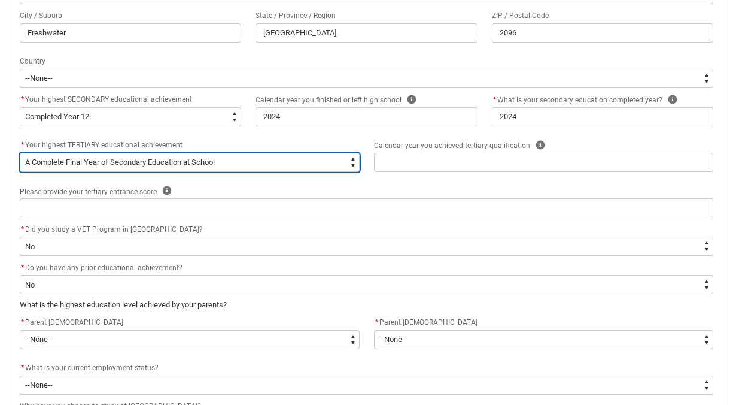
click at [212, 159] on select "--None-- A Complete Final Year of Secondary Education at School A Complete VET …" at bounding box center [190, 162] width 340 height 19
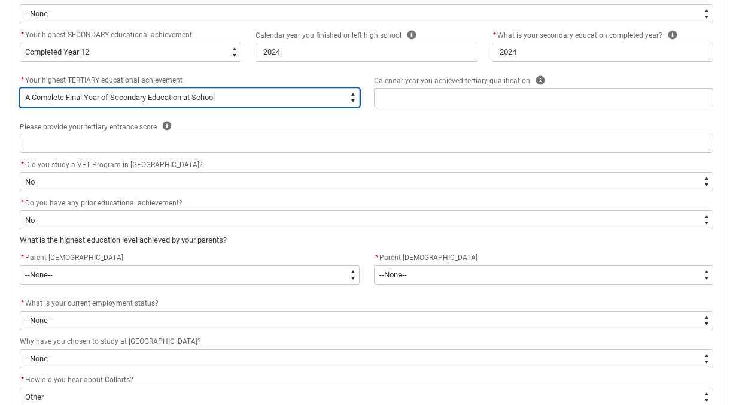
scroll to position [525, 0]
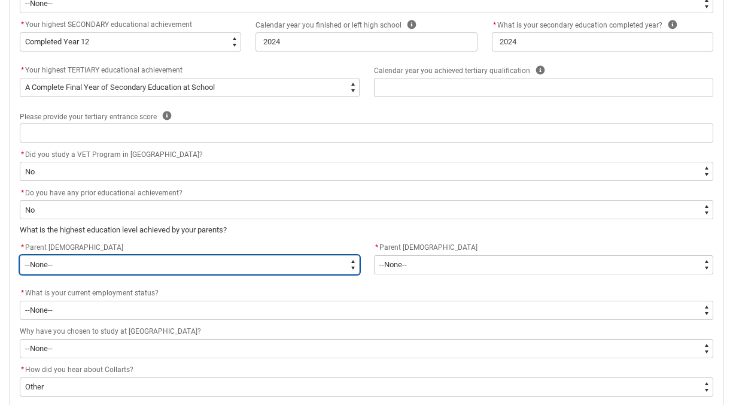
click at [86, 267] on select "--None-- Postgraduate qualification (e.g. Postgraduate Diploma, Master's, PhD) …" at bounding box center [190, 264] width 340 height 19
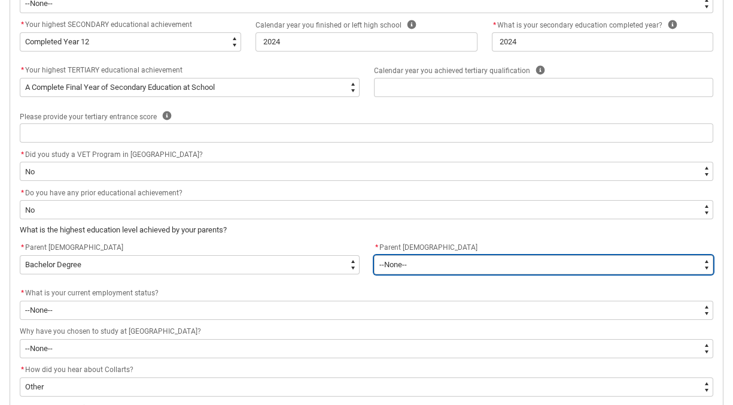
click at [435, 266] on select "--None-- Postgraduate qualification (e.g. Postgraduate Diploma, Master's, PhD) …" at bounding box center [544, 264] width 340 height 19
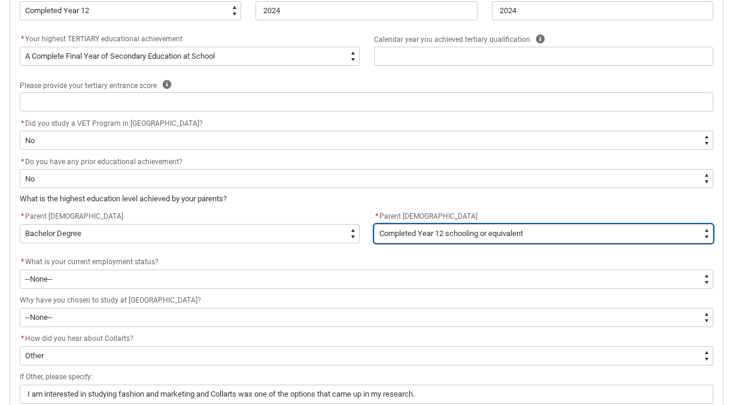
scroll to position [567, 0]
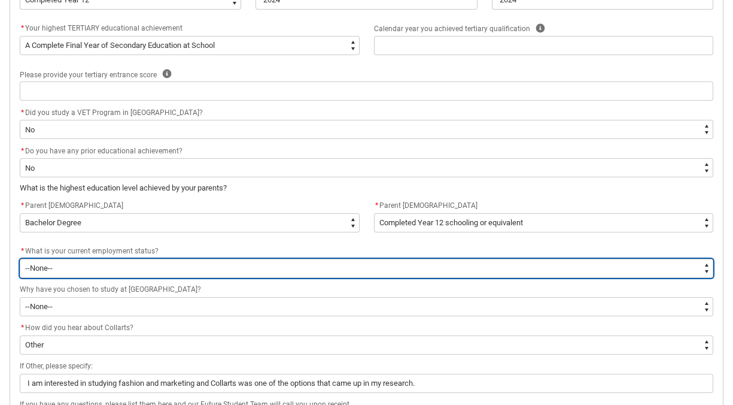
click at [458, 275] on select "--None-- [DEMOGRAPHIC_DATA] [DEMOGRAPHIC_DATA] [DEMOGRAPHIC_DATA] - not employi…" at bounding box center [367, 268] width 694 height 19
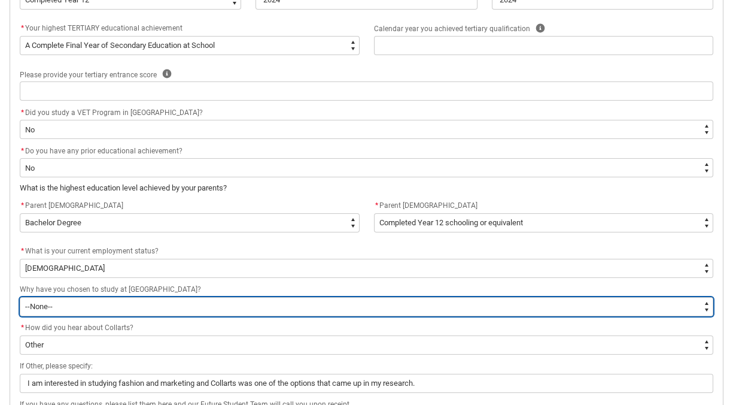
click at [59, 308] on select "--None-- To get a job To develop my existing business To start my own business …" at bounding box center [367, 306] width 694 height 19
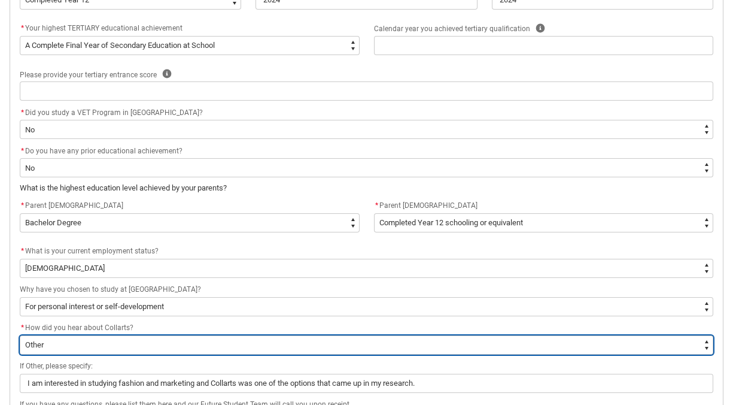
click at [74, 338] on select "--None-- Advertising - Facebook Advertising - Google Advertising - Instagram Ad…" at bounding box center [367, 344] width 694 height 19
click at [101, 342] on select "--None-- Advertising - Facebook Advertising - Google Advertising - Instagram Ad…" at bounding box center [367, 344] width 694 height 19
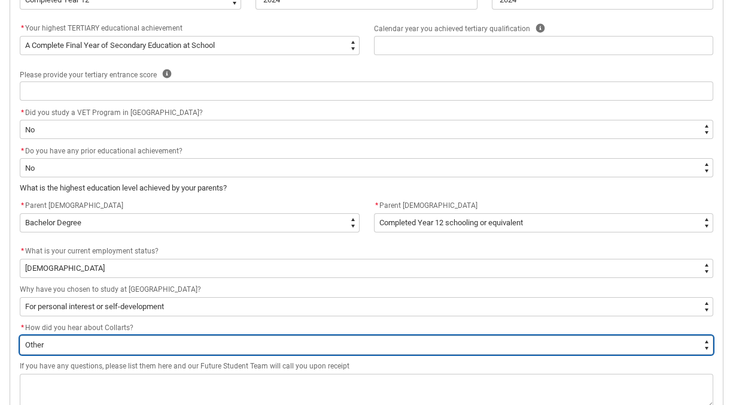
scroll to position [676, 0]
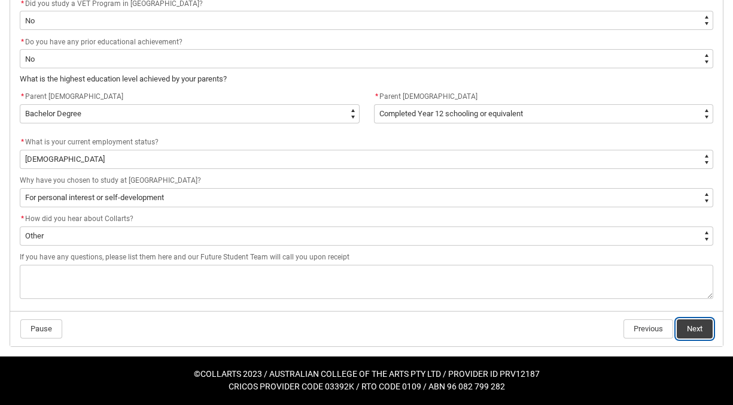
click at [689, 329] on button "Next" at bounding box center [695, 328] width 36 height 19
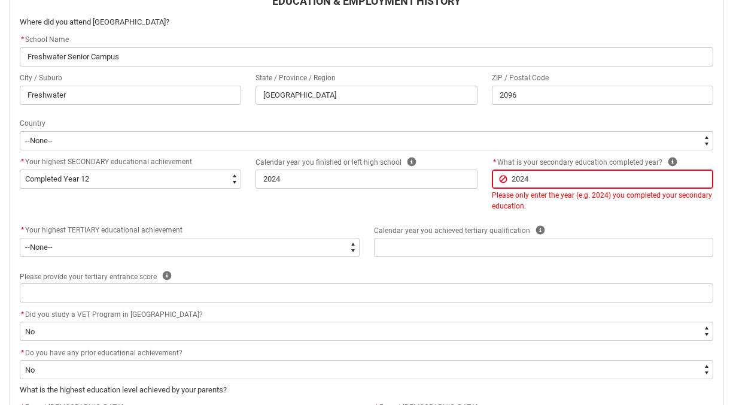
scroll to position [387, 0]
click at [670, 163] on icon "REDU_Acceptance_Declaration flow" at bounding box center [673, 163] width 10 height 10
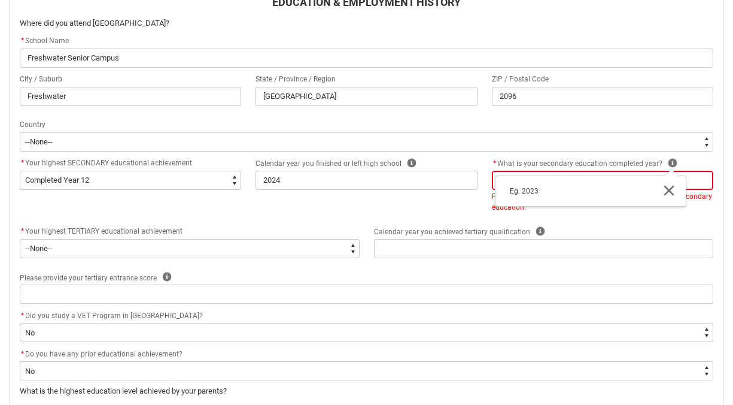
click at [666, 191] on icon "REDU_Acceptance_Declaration flow" at bounding box center [669, 190] width 14 height 14
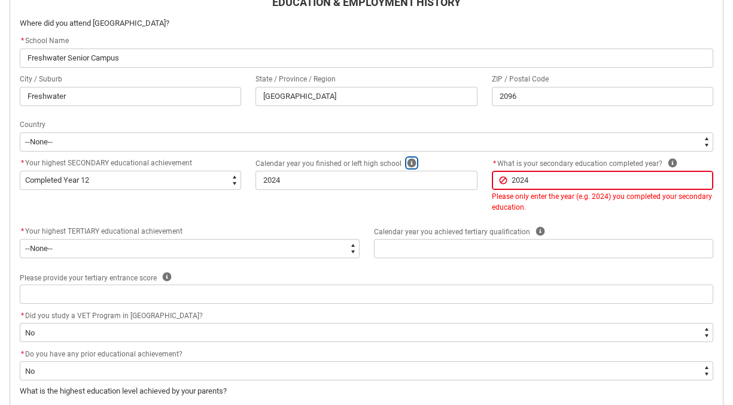
click at [408, 163] on icon "REDU_Acceptance_Declaration flow" at bounding box center [412, 163] width 9 height 9
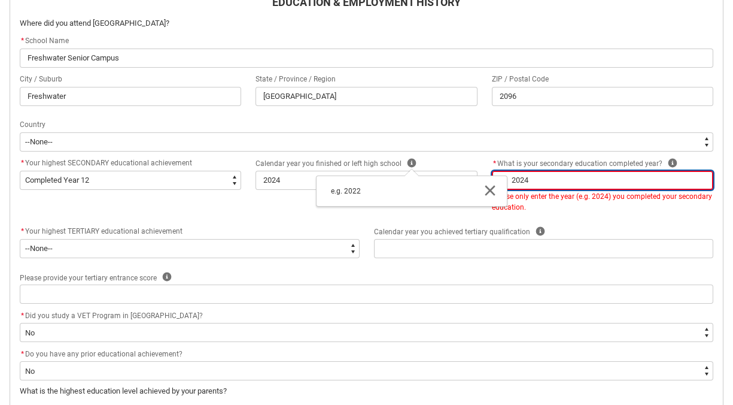
click at [568, 184] on input "2024" at bounding box center [602, 180] width 221 height 19
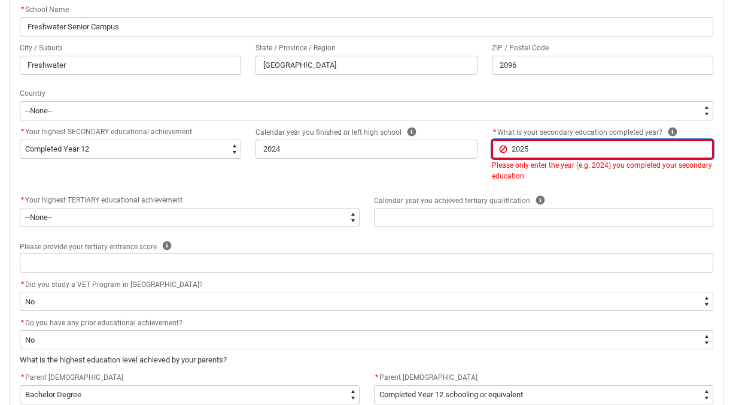
scroll to position [418, 0]
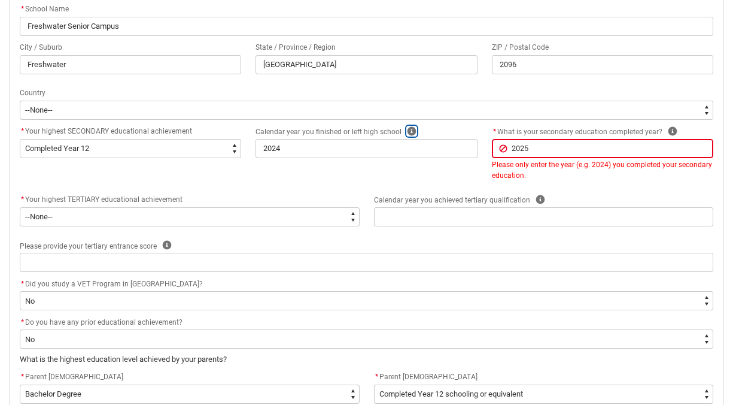
click at [408, 128] on icon "REDU_Acceptance_Declaration flow" at bounding box center [412, 131] width 9 height 9
click at [668, 132] on icon "REDU_Acceptance_Declaration flow" at bounding box center [672, 131] width 9 height 9
click at [665, 162] on icon "REDU_Acceptance_Declaration flow" at bounding box center [669, 158] width 14 height 14
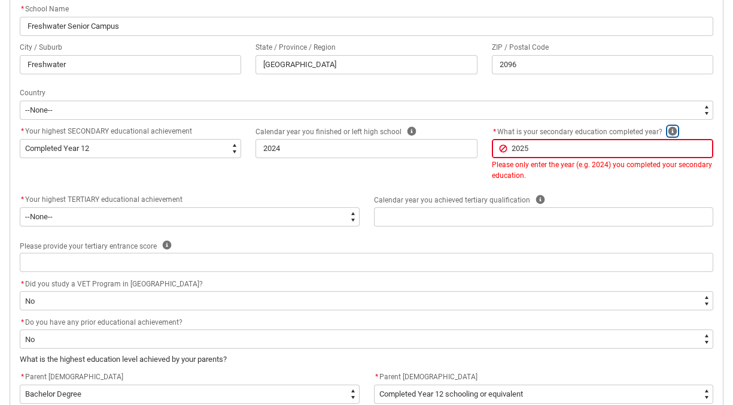
scroll to position [698, 0]
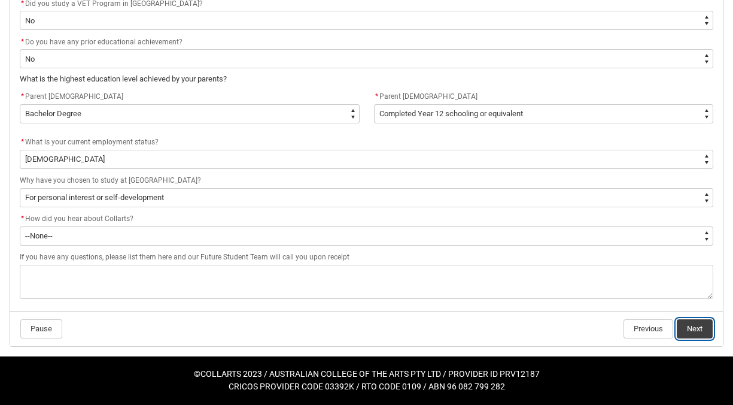
click at [695, 328] on button "Next" at bounding box center [695, 328] width 36 height 19
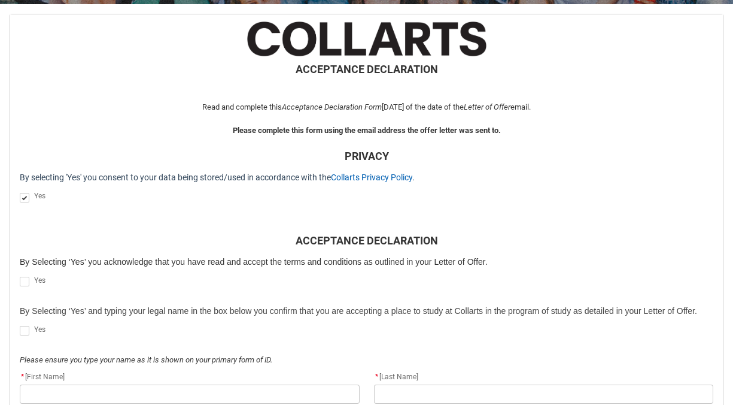
scroll to position [233, 0]
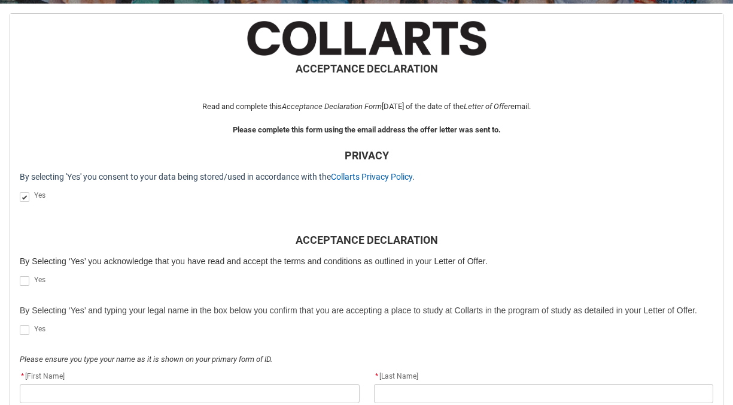
click at [26, 282] on span "REDU_Acceptance_Declaration flow" at bounding box center [25, 281] width 10 height 10
click at [20, 275] on input "REDU_Acceptance_Declaration flow" at bounding box center [19, 274] width 1 height 1
click at [23, 328] on span "REDU_Acceptance_Declaration flow" at bounding box center [25, 330] width 10 height 10
click at [20, 324] on input "REDU_Acceptance_Declaration flow" at bounding box center [19, 323] width 1 height 1
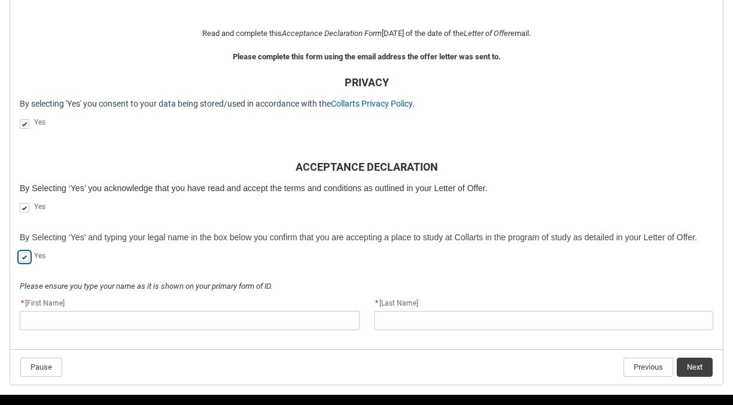
scroll to position [345, 0]
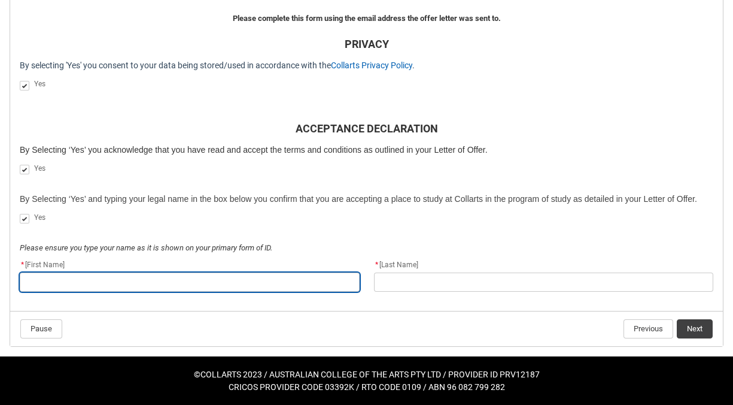
click at [54, 276] on input "REDU_Acceptance_Declaration flow" at bounding box center [190, 281] width 340 height 19
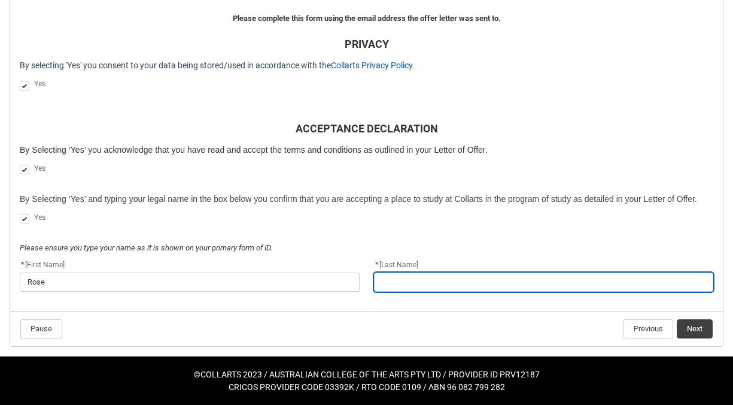
click at [439, 285] on input "REDU_Acceptance_Declaration flow" at bounding box center [544, 281] width 340 height 19
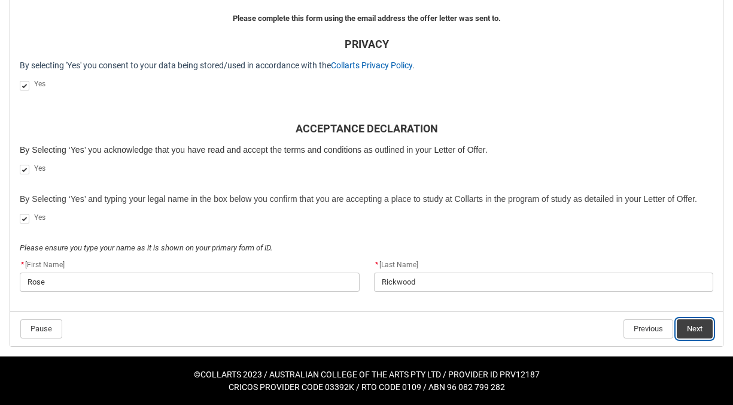
click at [703, 326] on button "Next" at bounding box center [695, 328] width 36 height 19
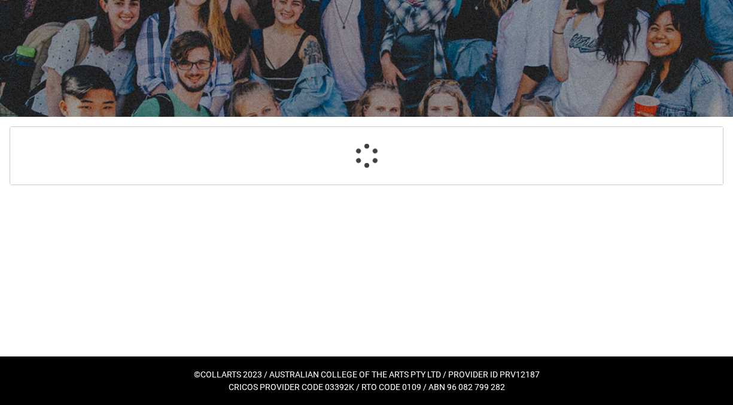
scroll to position [121, 0]
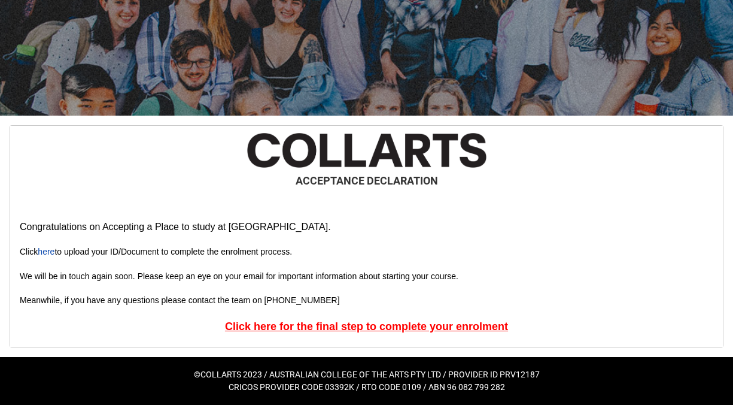
click at [438, 324] on u "Click here for the final step to complete your enrolment" at bounding box center [366, 326] width 283 height 12
